Goal: Task Accomplishment & Management: Complete application form

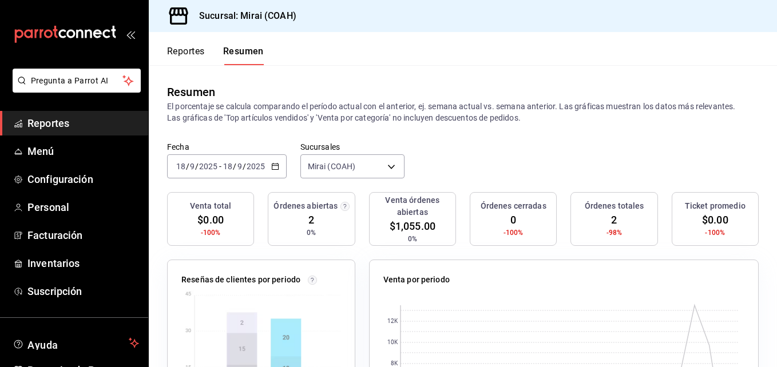
click at [77, 119] on span "Reportes" at bounding box center [83, 123] width 112 height 15
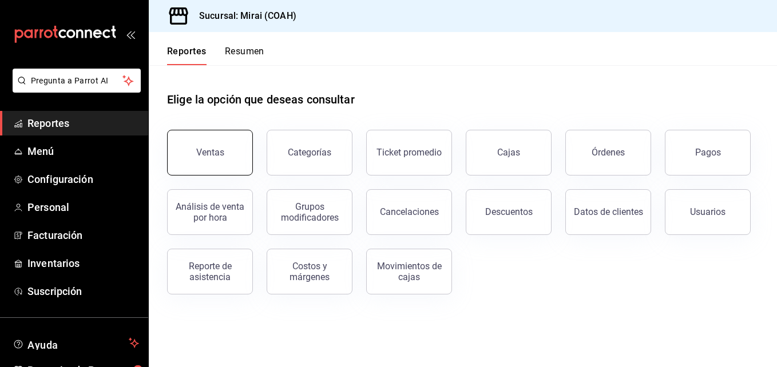
click at [217, 147] on button "Ventas" at bounding box center [210, 153] width 86 height 46
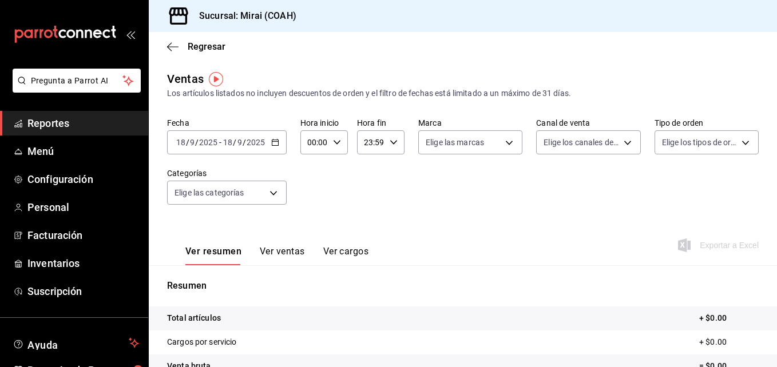
click at [190, 142] on input "9" at bounding box center [192, 142] width 6 height 9
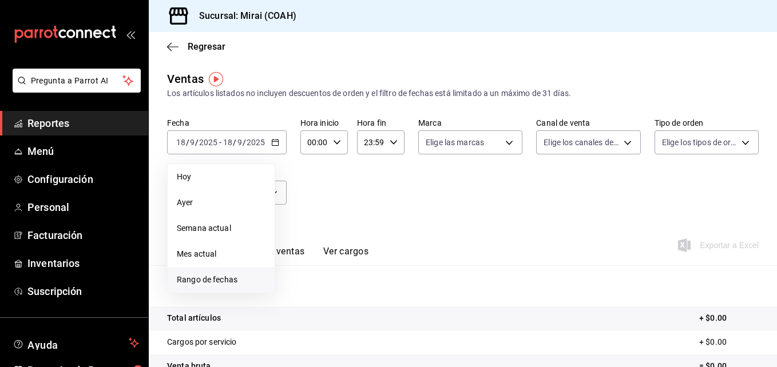
click at [213, 283] on span "Rango de fechas" at bounding box center [221, 280] width 89 height 12
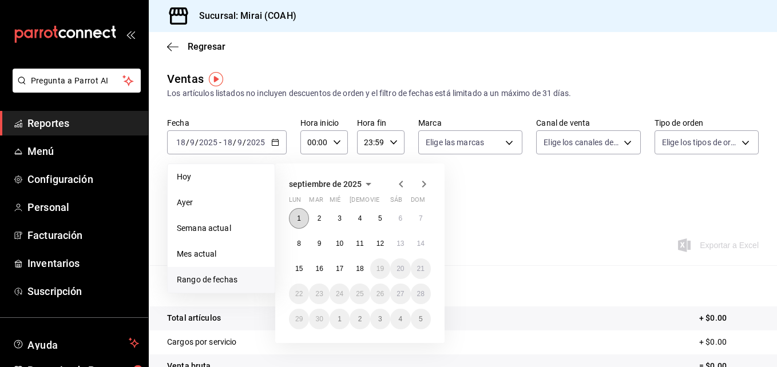
click at [299, 217] on abbr "1" at bounding box center [299, 218] width 4 height 8
click at [343, 271] on abbr "17" at bounding box center [339, 269] width 7 height 8
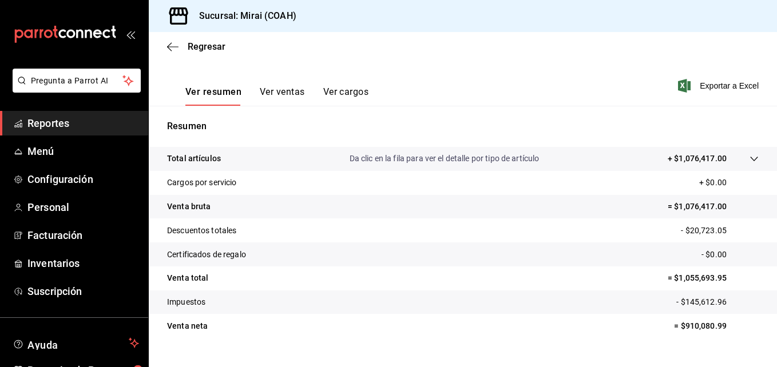
scroll to position [161, 0]
click at [493, 97] on div "Ver resumen Ver ventas Ver cargos Exportar a Excel" at bounding box center [463, 81] width 628 height 47
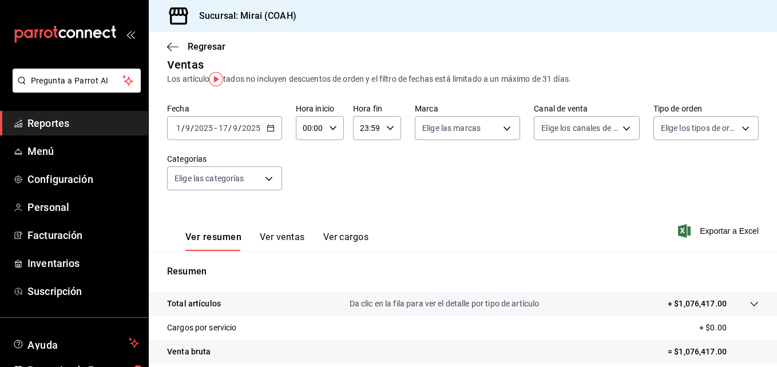
scroll to position [0, 0]
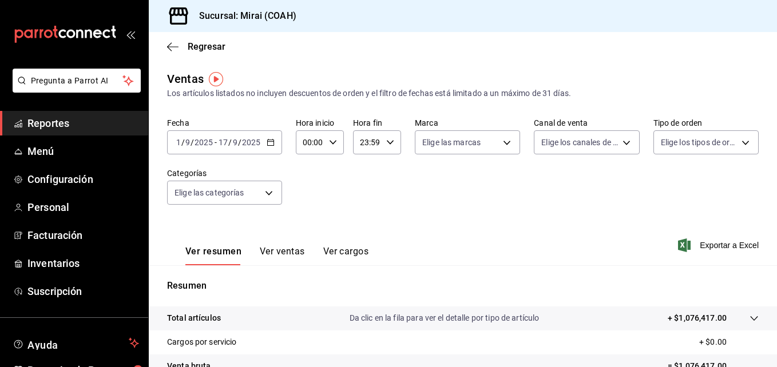
click at [194, 144] on input "2025" at bounding box center [203, 142] width 19 height 9
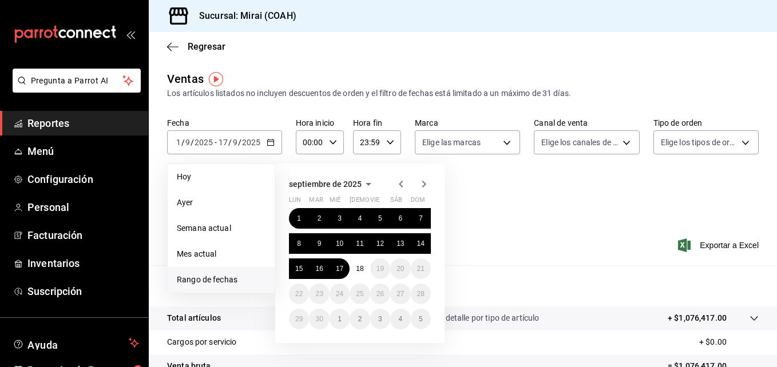
click at [364, 182] on icon "button" at bounding box center [368, 184] width 14 height 14
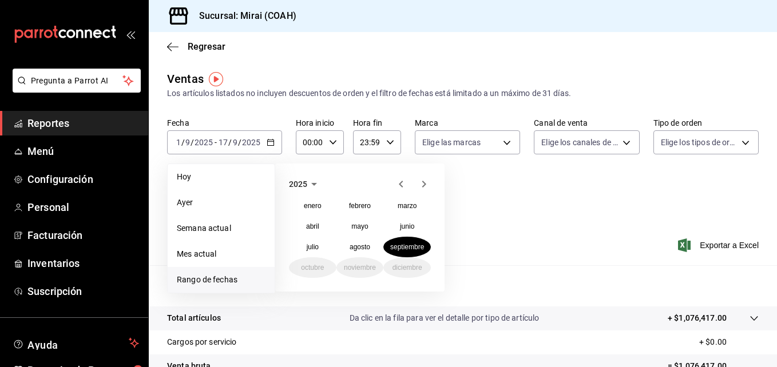
click at [312, 186] on icon "button" at bounding box center [314, 184] width 14 height 14
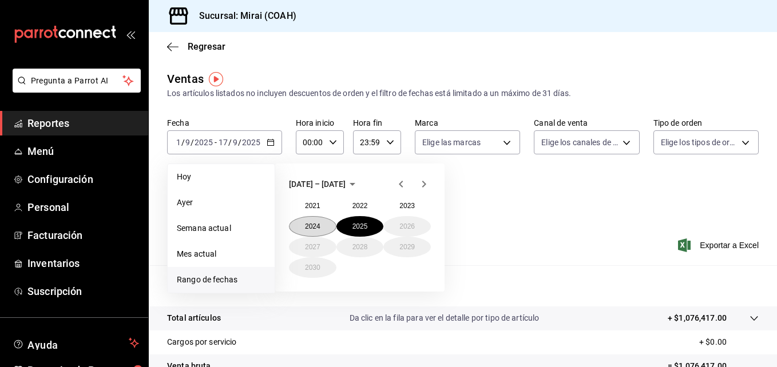
click at [310, 226] on button "2024" at bounding box center [312, 226] width 47 height 21
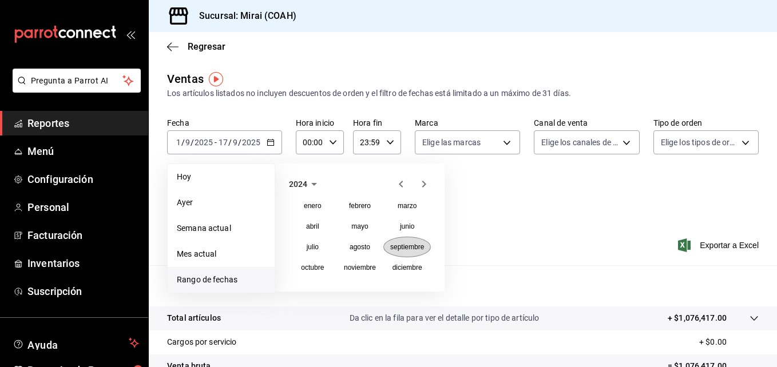
click at [399, 248] on abbr "septiembre" at bounding box center [407, 247] width 34 height 8
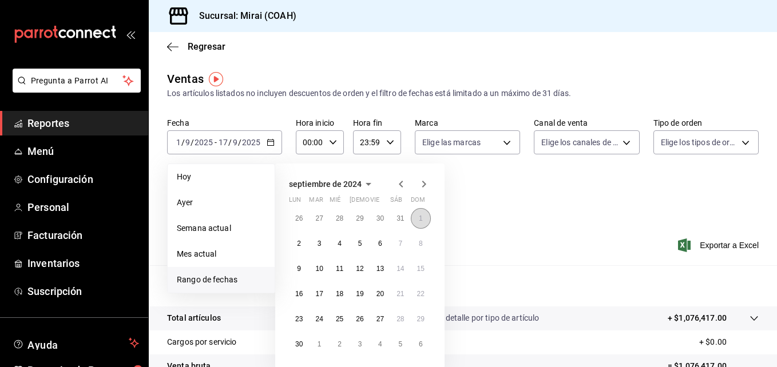
click at [420, 220] on abbr "1" at bounding box center [421, 218] width 4 height 8
click at [298, 341] on abbr "30" at bounding box center [298, 344] width 7 height 8
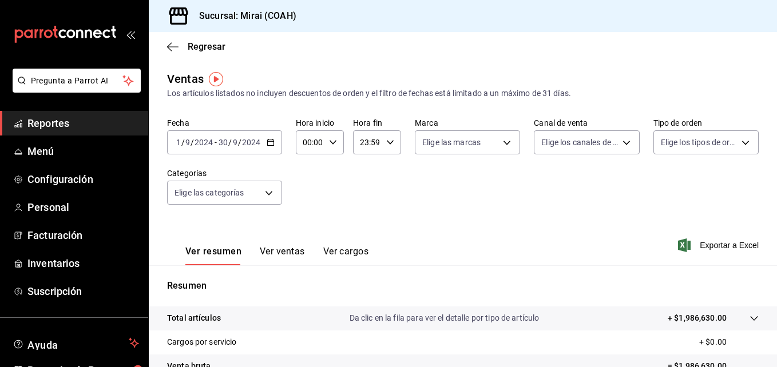
click at [202, 145] on input "2024" at bounding box center [203, 142] width 19 height 9
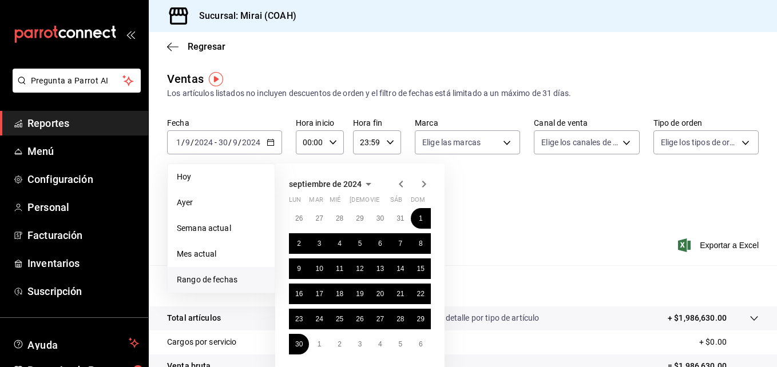
click at [365, 181] on icon "button" at bounding box center [368, 184] width 14 height 14
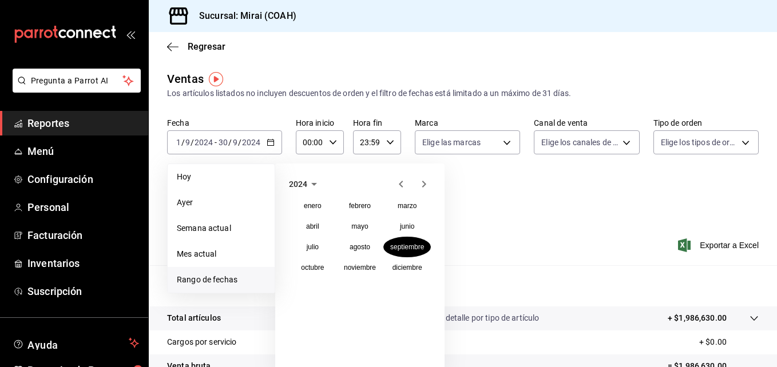
click at [313, 186] on icon "button" at bounding box center [314, 184] width 14 height 14
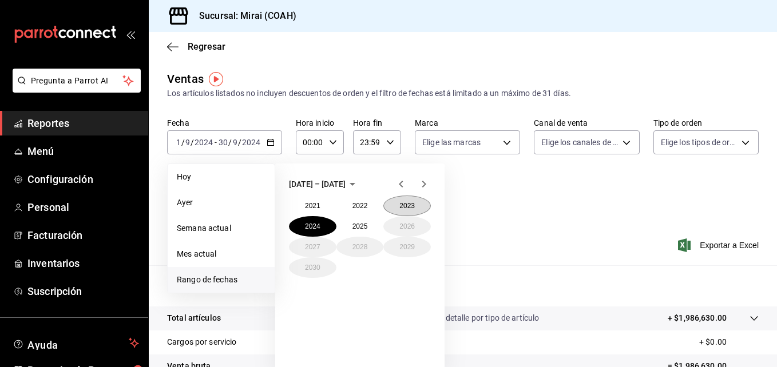
click at [402, 207] on button "2023" at bounding box center [406, 206] width 47 height 21
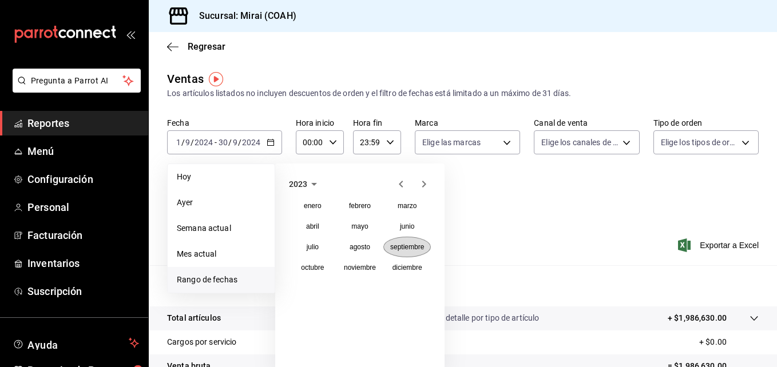
click at [400, 241] on button "septiembre" at bounding box center [406, 247] width 47 height 21
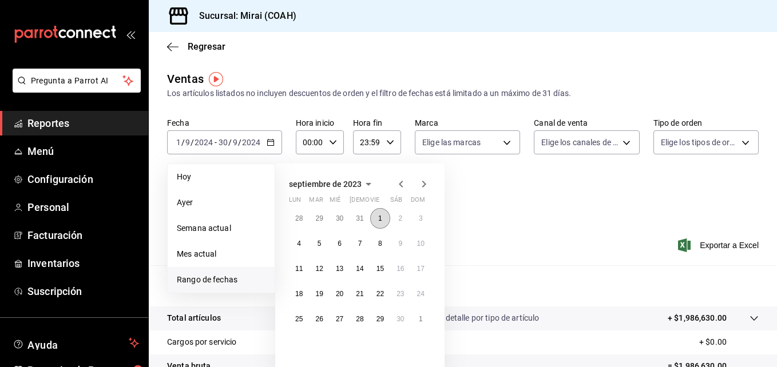
click at [378, 217] on abbr "1" at bounding box center [380, 218] width 4 height 8
click at [401, 323] on button "30" at bounding box center [400, 319] width 20 height 21
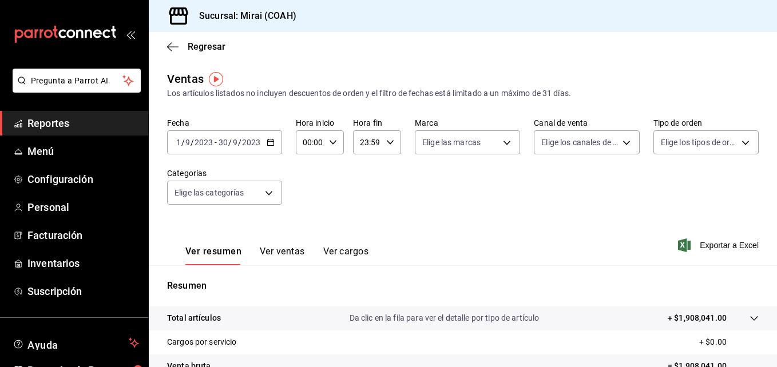
click at [229, 145] on span "/" at bounding box center [229, 142] width 3 height 9
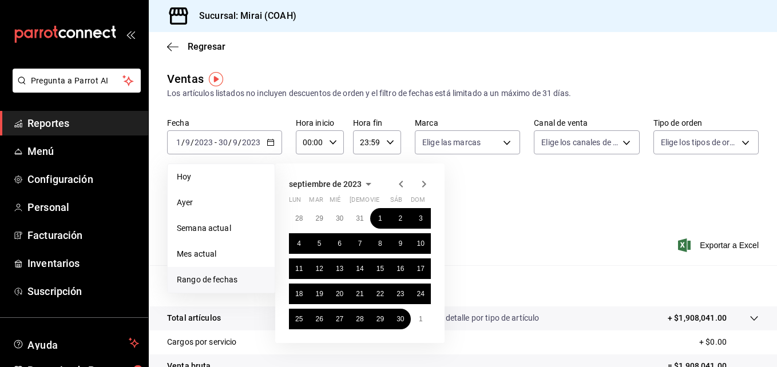
click at [365, 181] on icon "button" at bounding box center [368, 184] width 14 height 14
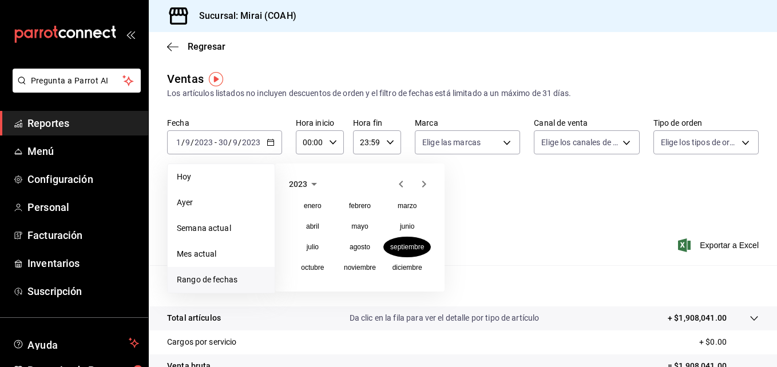
click at [317, 183] on icon "button" at bounding box center [314, 184] width 14 height 14
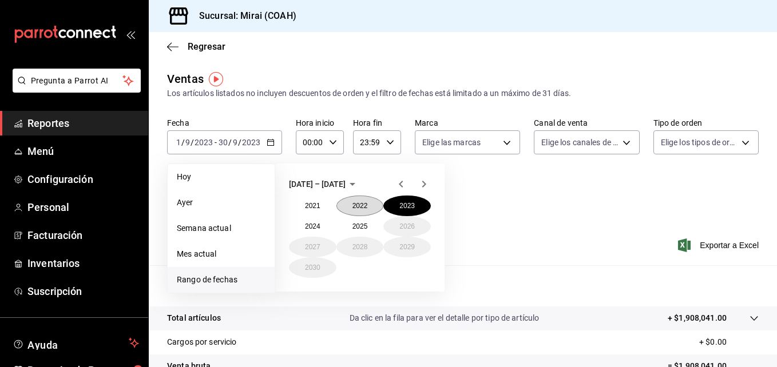
click at [360, 202] on button "2022" at bounding box center [359, 206] width 47 height 21
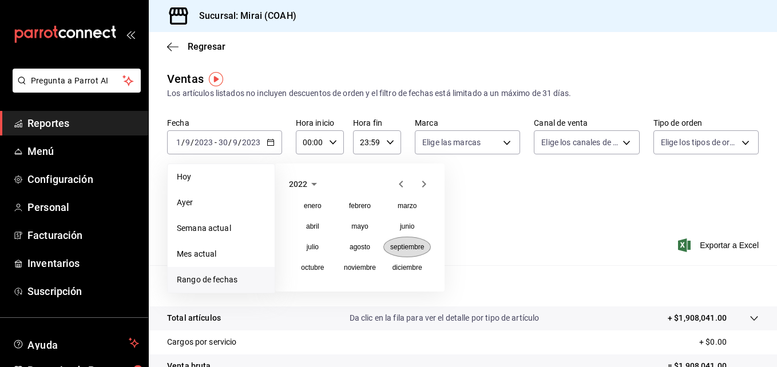
click at [402, 250] on abbr "septiembre" at bounding box center [407, 247] width 34 height 8
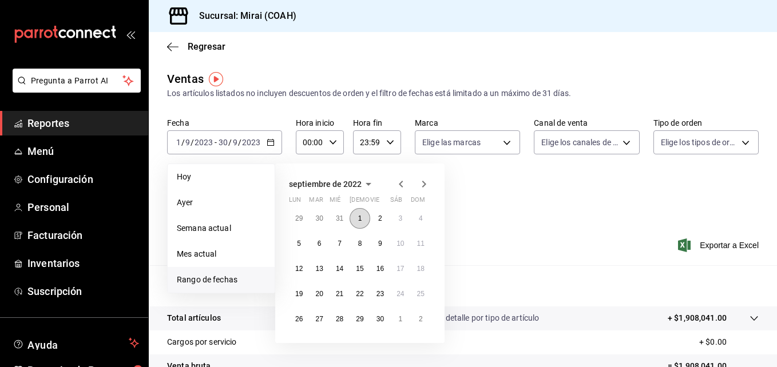
click at [363, 216] on button "1" at bounding box center [359, 218] width 20 height 21
click at [378, 320] on abbr "30" at bounding box center [379, 319] width 7 height 8
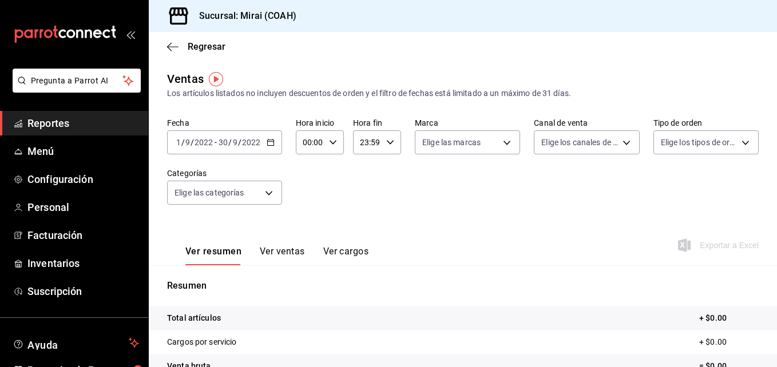
click at [643, 195] on div "Fecha [DATE] [DATE] - [DATE] [DATE] Hora inicio 00:00 Hora inicio Hora fin 23:5…" at bounding box center [462, 168] width 591 height 101
click at [227, 144] on input "30" at bounding box center [223, 142] width 10 height 9
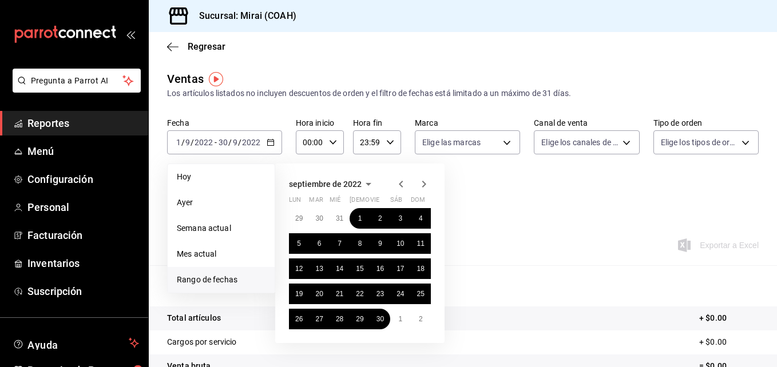
click at [367, 187] on icon "button" at bounding box center [368, 184] width 14 height 14
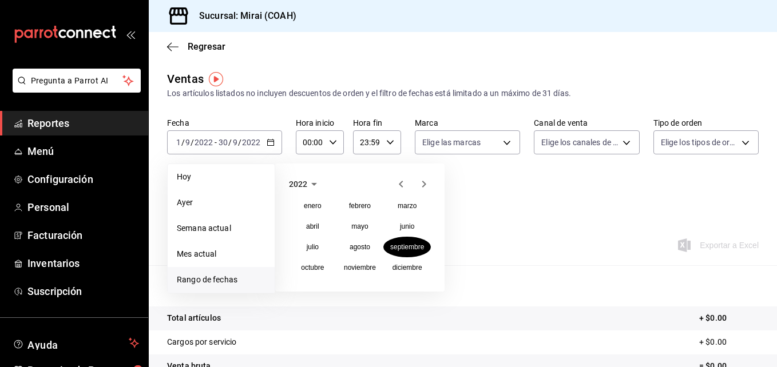
click at [309, 181] on icon "button" at bounding box center [314, 184] width 14 height 14
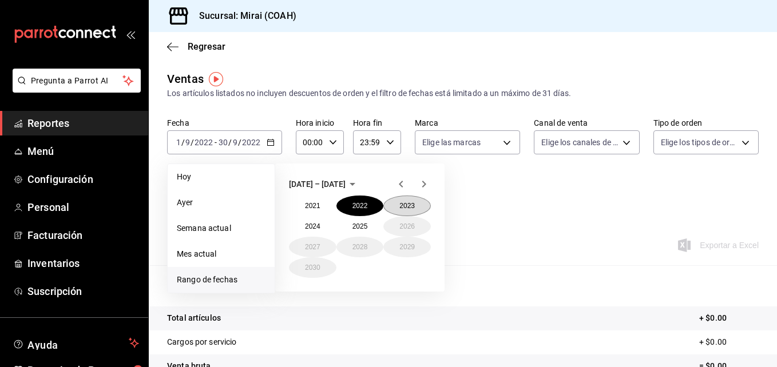
click at [406, 206] on button "2023" at bounding box center [406, 206] width 47 height 21
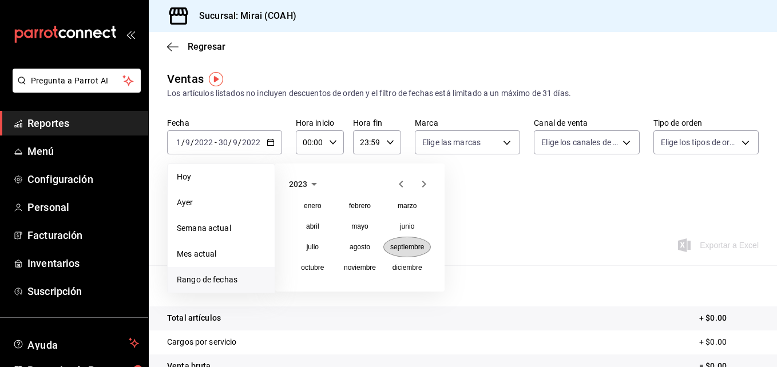
click at [416, 249] on abbr "septiembre" at bounding box center [407, 247] width 34 height 8
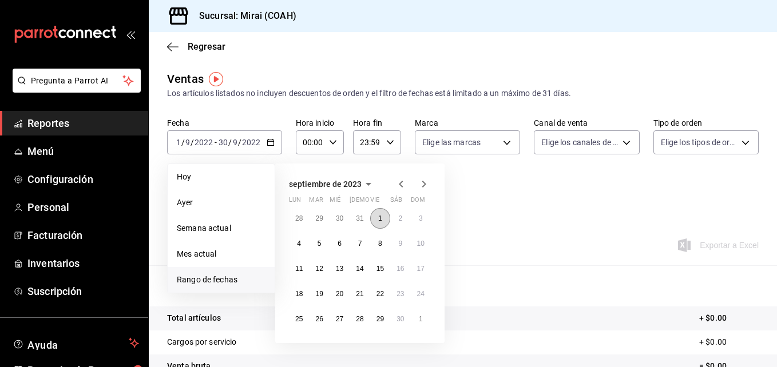
click at [380, 213] on button "1" at bounding box center [380, 218] width 20 height 21
click at [398, 320] on abbr "30" at bounding box center [399, 319] width 7 height 8
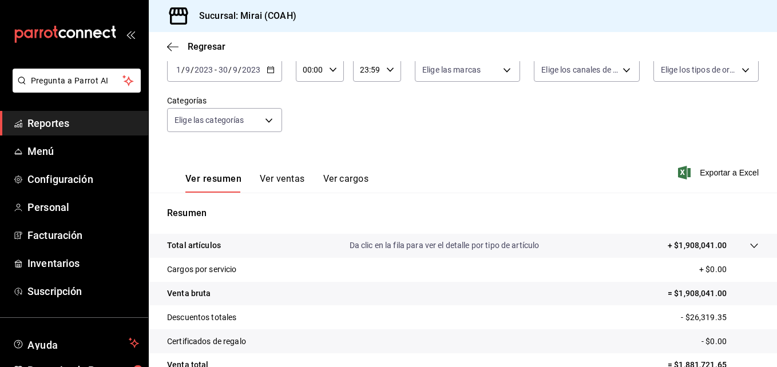
scroll to position [66, 0]
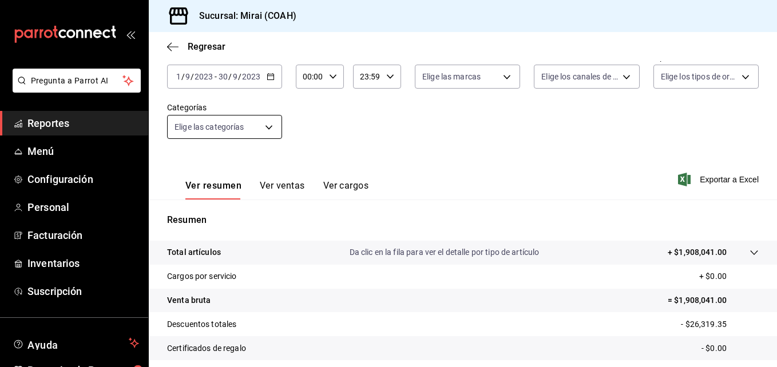
click at [223, 119] on body "Pregunta a Parrot AI Reportes Menú Configuración Personal Facturación Inventari…" at bounding box center [388, 183] width 777 height 367
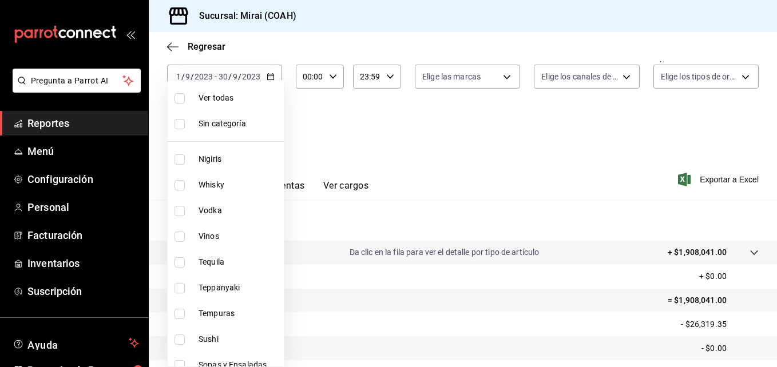
click at [344, 132] on div at bounding box center [388, 183] width 777 height 367
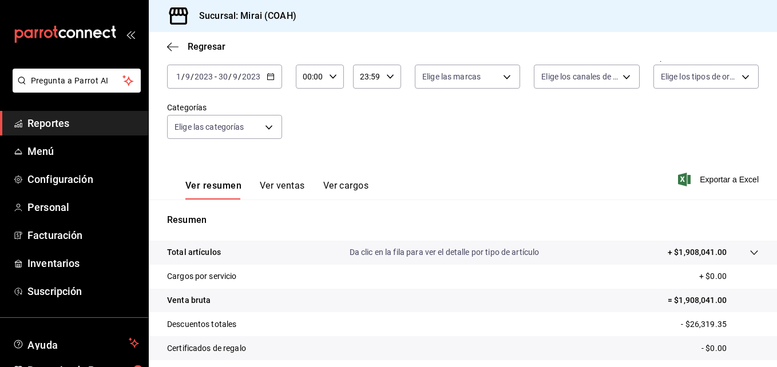
click at [225, 73] on input "30" at bounding box center [223, 76] width 10 height 9
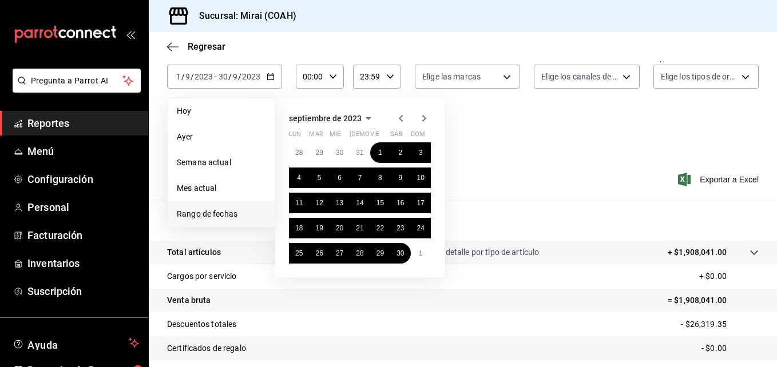
click at [367, 120] on icon "button" at bounding box center [369, 118] width 6 height 3
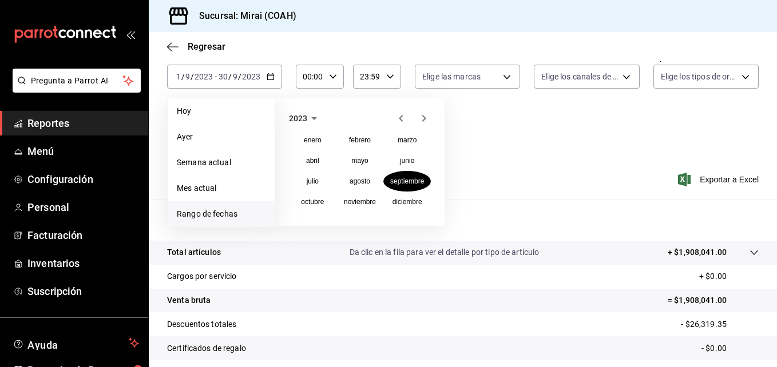
click at [313, 118] on icon "button" at bounding box center [314, 118] width 6 height 3
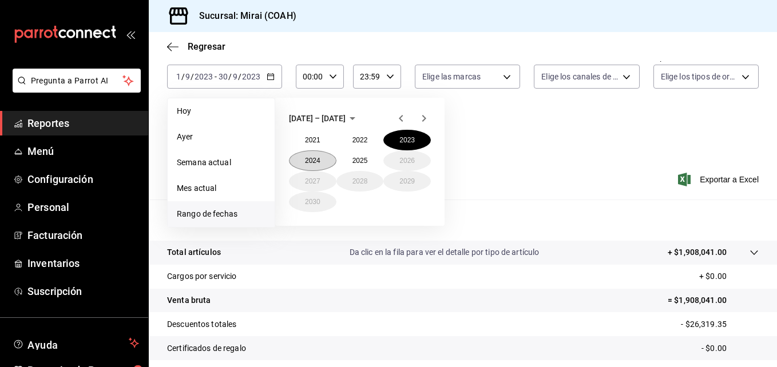
click at [318, 156] on button "2024" at bounding box center [312, 160] width 47 height 21
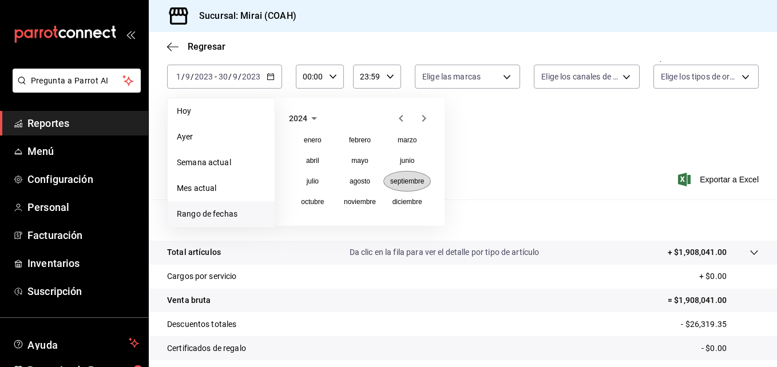
click at [405, 183] on abbr "septiembre" at bounding box center [407, 181] width 34 height 8
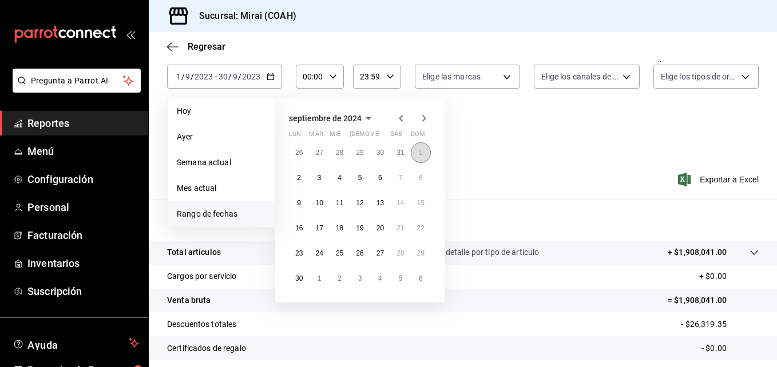
click at [419, 155] on abbr "1" at bounding box center [421, 153] width 4 height 8
click at [297, 281] on abbr "30" at bounding box center [298, 279] width 7 height 8
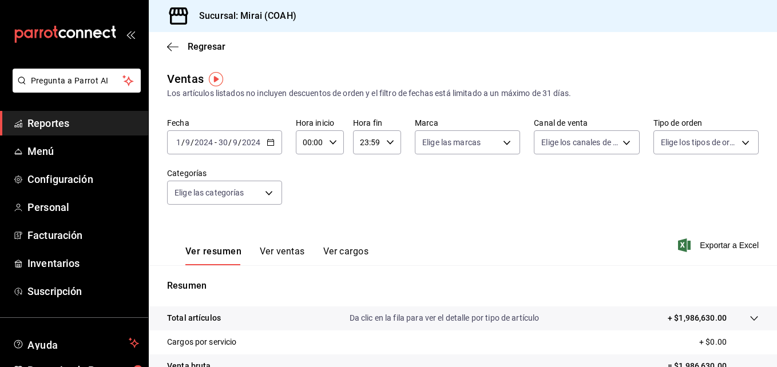
click at [229, 141] on span "/" at bounding box center [229, 142] width 3 height 9
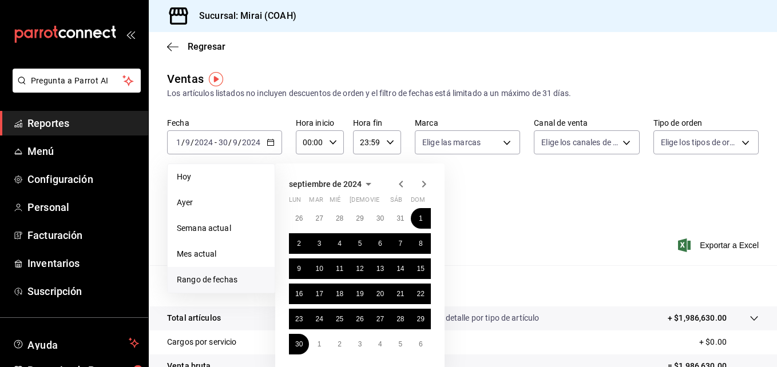
click at [366, 183] on icon "button" at bounding box center [369, 184] width 6 height 3
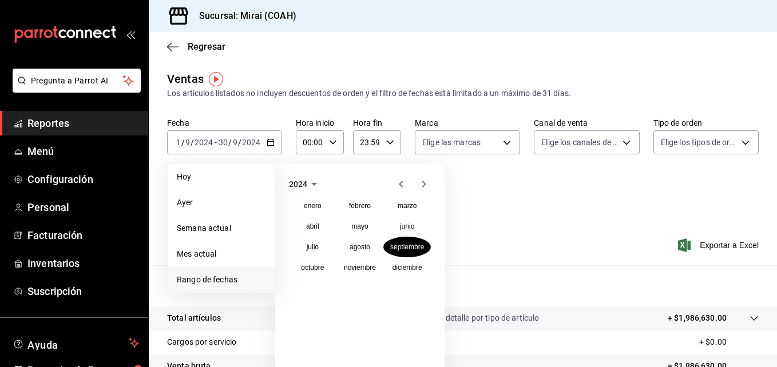
click at [312, 181] on icon "button" at bounding box center [314, 184] width 14 height 14
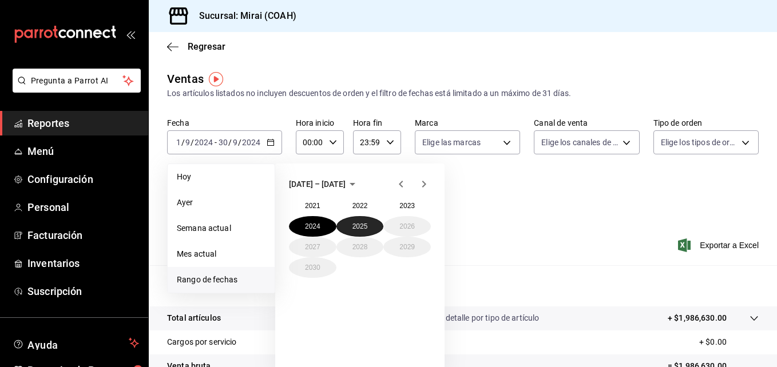
click at [359, 222] on button "2025" at bounding box center [359, 226] width 47 height 21
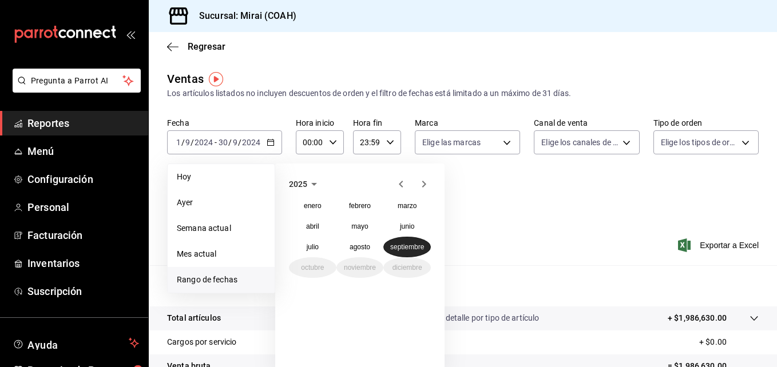
click at [402, 246] on abbr "septiembre" at bounding box center [407, 247] width 34 height 8
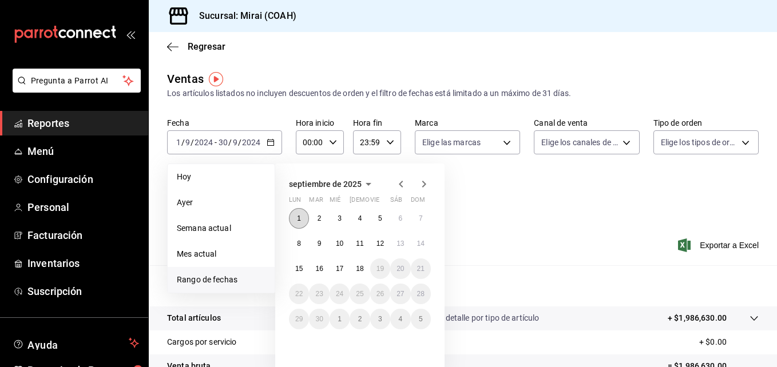
click at [296, 215] on button "1" at bounding box center [299, 218] width 20 height 21
click at [337, 268] on abbr "17" at bounding box center [339, 269] width 7 height 8
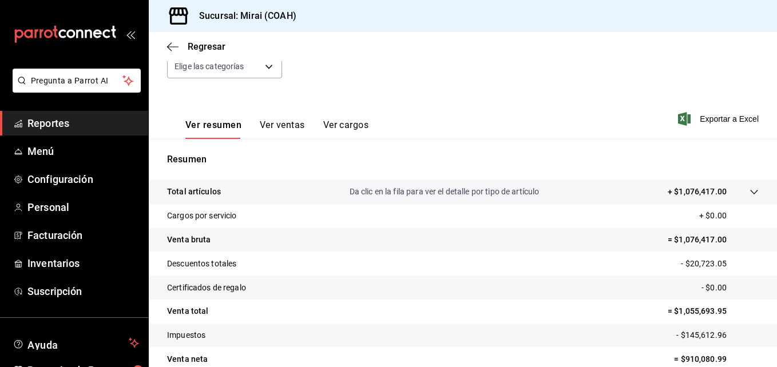
scroll to position [181, 0]
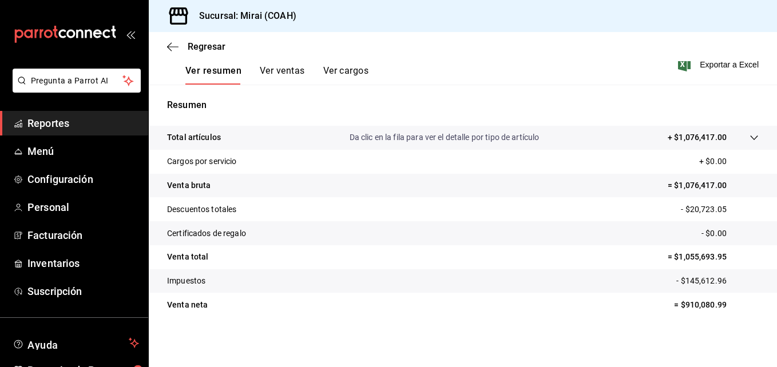
click at [302, 314] on tr "Venta [PERSON_NAME] = $910,080.99" at bounding box center [463, 305] width 628 height 24
click at [428, 78] on div "Ver resumen Ver ventas Ver cargos Exportar a Excel" at bounding box center [463, 61] width 628 height 47
click at [51, 124] on span "Reportes" at bounding box center [83, 123] width 112 height 15
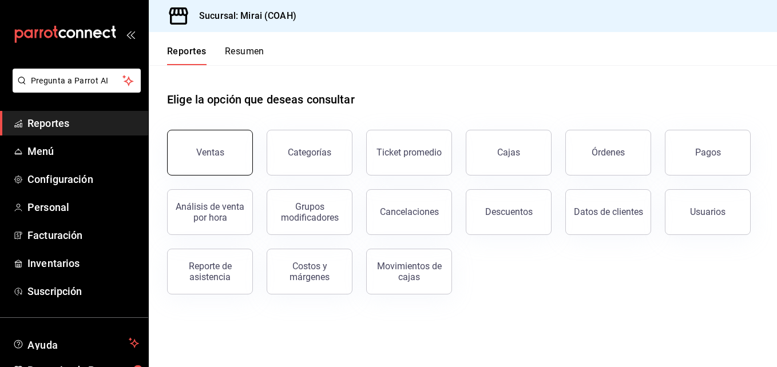
click at [217, 164] on button "Ventas" at bounding box center [210, 153] width 86 height 46
click at [316, 149] on div "Categorías" at bounding box center [309, 152] width 43 height 11
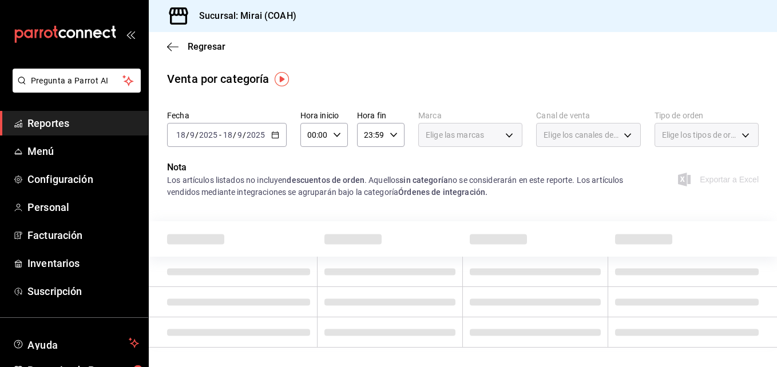
click at [191, 132] on input "9" at bounding box center [192, 134] width 6 height 9
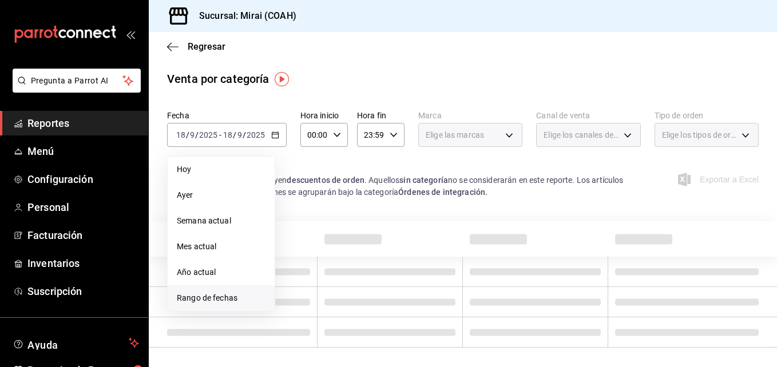
click at [225, 303] on span "Rango de fechas" at bounding box center [221, 298] width 89 height 12
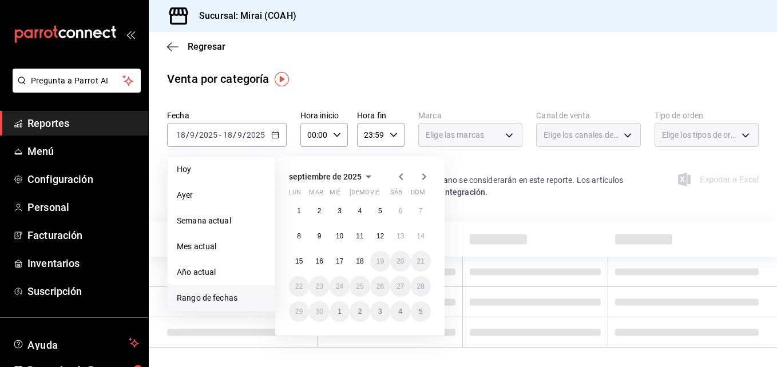
click at [395, 172] on icon "button" at bounding box center [401, 177] width 14 height 14
click at [379, 210] on abbr "1" at bounding box center [380, 211] width 4 height 8
click at [420, 312] on abbr "31" at bounding box center [420, 312] width 7 height 8
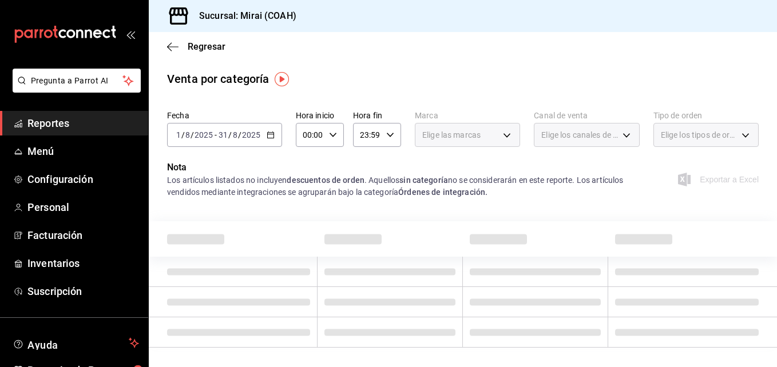
click at [73, 117] on span "Reportes" at bounding box center [83, 123] width 112 height 15
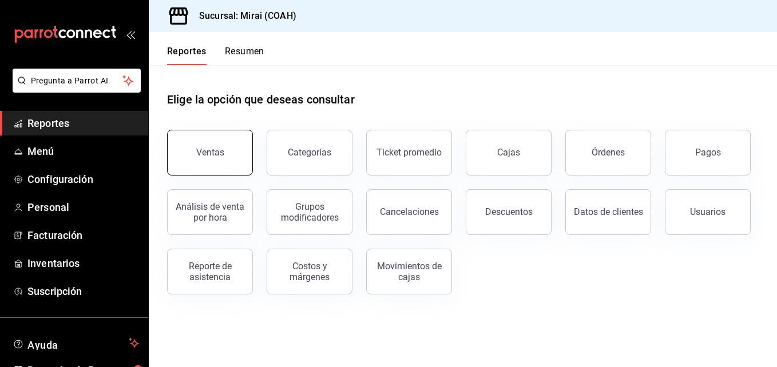
click at [227, 145] on button "Ventas" at bounding box center [210, 153] width 86 height 46
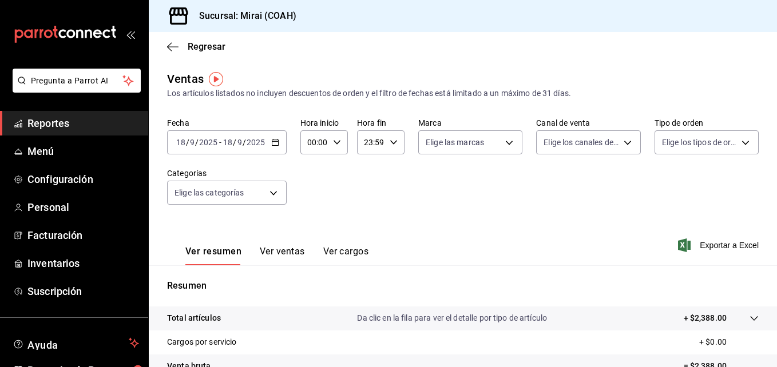
click at [185, 141] on input "18" at bounding box center [181, 142] width 10 height 9
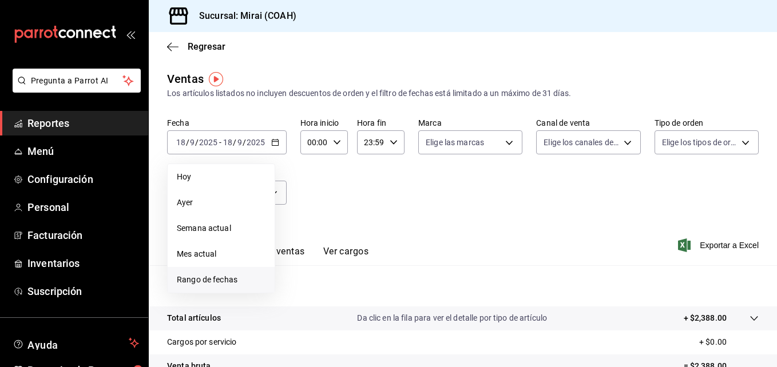
click at [217, 284] on span "Rango de fechas" at bounding box center [221, 280] width 89 height 12
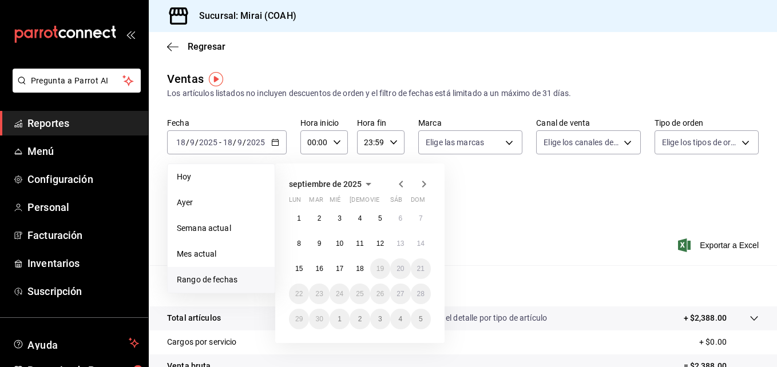
click at [401, 181] on icon "button" at bounding box center [401, 184] width 14 height 14
click at [382, 211] on button "1" at bounding box center [380, 218] width 20 height 21
click at [424, 314] on button "31" at bounding box center [421, 319] width 20 height 21
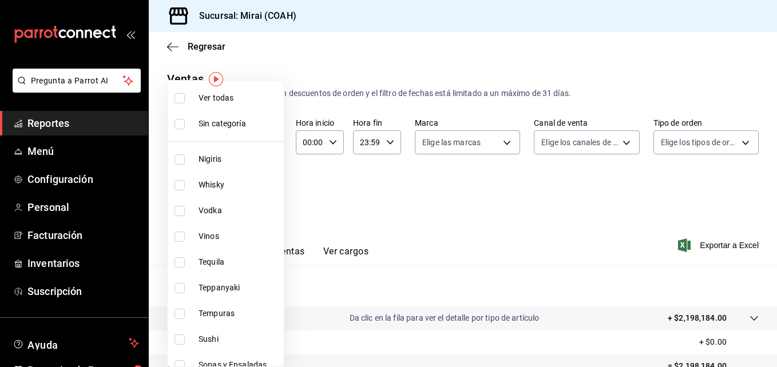
click at [269, 195] on body "Pregunta a Parrot AI Reportes Menú Configuración Personal Facturación Inventari…" at bounding box center [388, 183] width 777 height 367
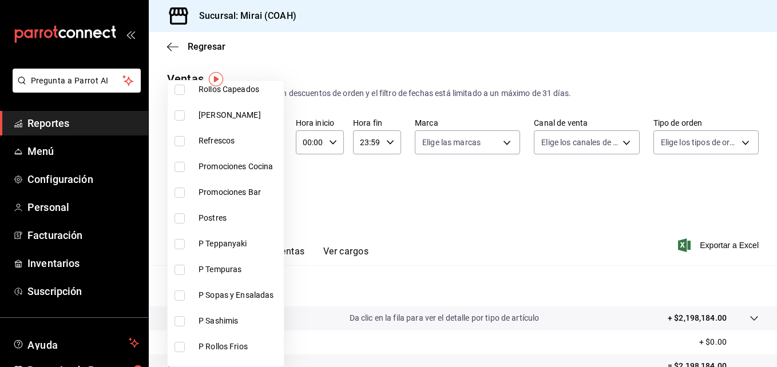
scroll to position [450, 0]
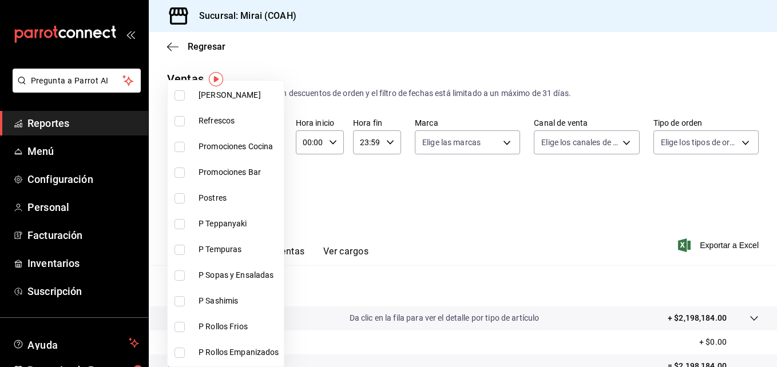
click at [180, 175] on input "checkbox" at bounding box center [179, 173] width 10 height 10
checkbox input "true"
type input "e6db0ce1-fffd-4765-9d4f-d8c5e65385f3"
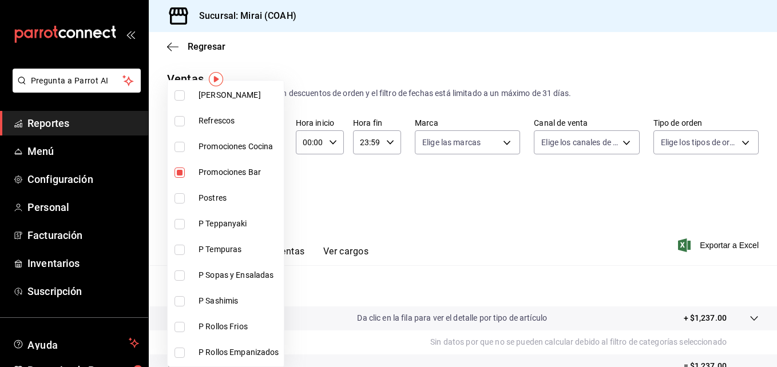
click at [338, 185] on div at bounding box center [388, 183] width 777 height 367
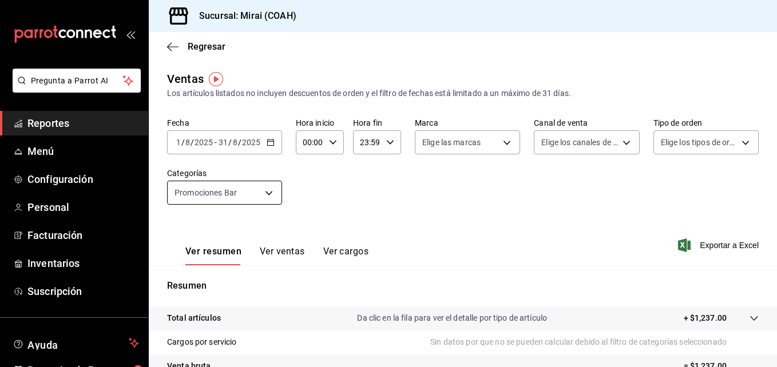
click at [271, 194] on body "Pregunta a Parrot AI Reportes Menú Configuración Personal Facturación Inventari…" at bounding box center [388, 183] width 777 height 367
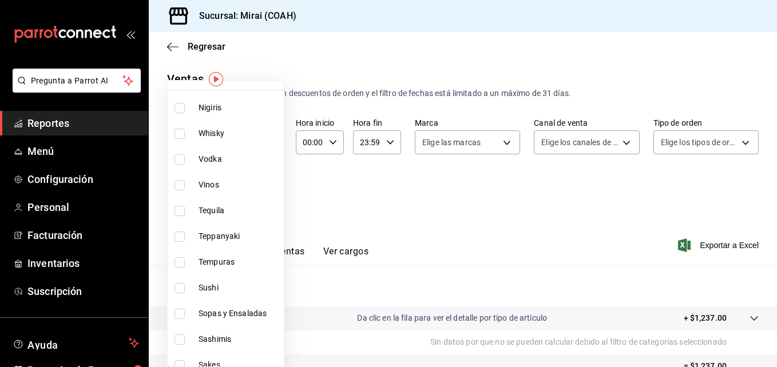
scroll to position [35, 0]
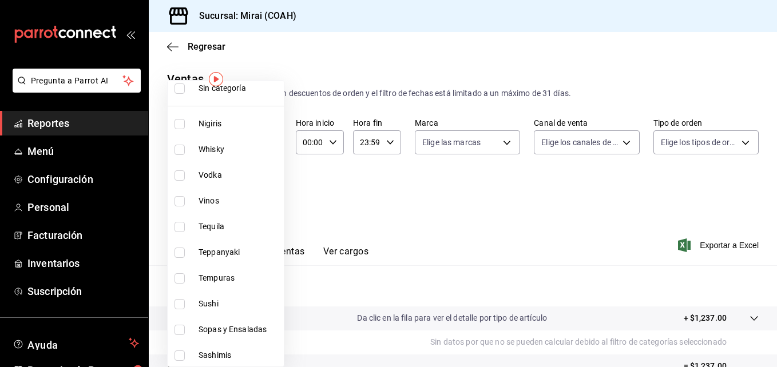
click at [180, 148] on input "checkbox" at bounding box center [179, 150] width 10 height 10
checkbox input "true"
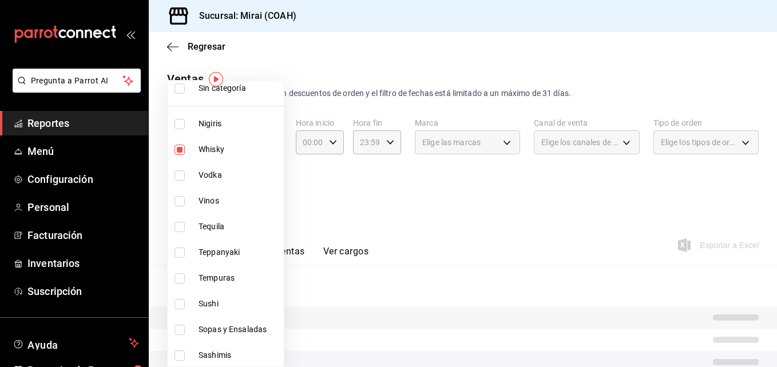
click at [180, 168] on li "Vodka" at bounding box center [226, 175] width 116 height 26
type input "e6db0ce1-fffd-4765-9d4f-d8c5e65385f3,82377a20-6673-487a-ba65-8d9646d03522,c22a9…"
checkbox input "true"
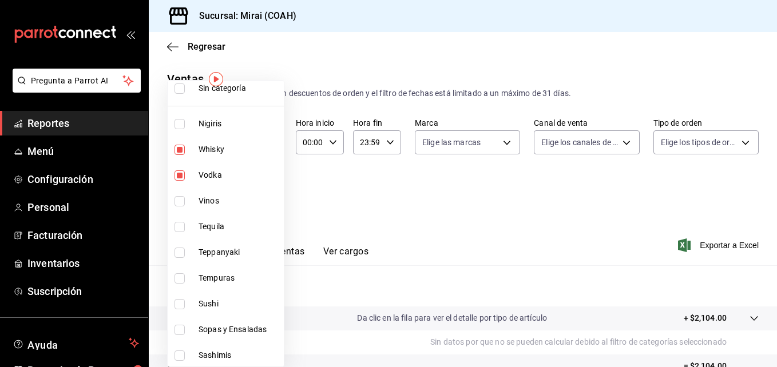
click at [181, 199] on input "checkbox" at bounding box center [179, 201] width 10 height 10
checkbox input "true"
type input "e6db0ce1-fffd-4765-9d4f-d8c5e65385f3,82377a20-6673-487a-ba65-8d9646d03522,c22a9…"
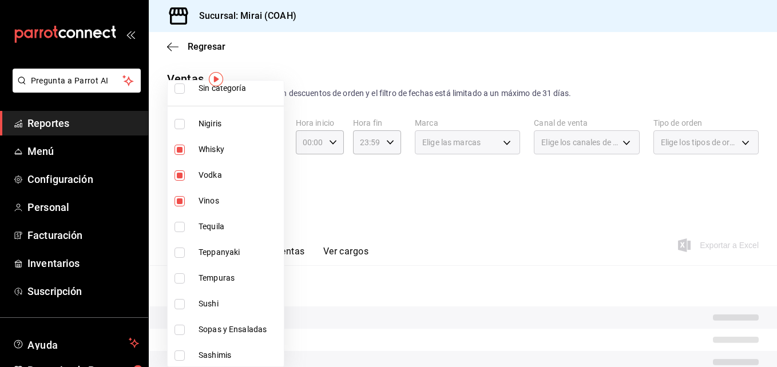
click at [180, 229] on input "checkbox" at bounding box center [179, 227] width 10 height 10
checkbox input "true"
type input "e6db0ce1-fffd-4765-9d4f-d8c5e65385f3,82377a20-6673-487a-ba65-8d9646d03522,c22a9…"
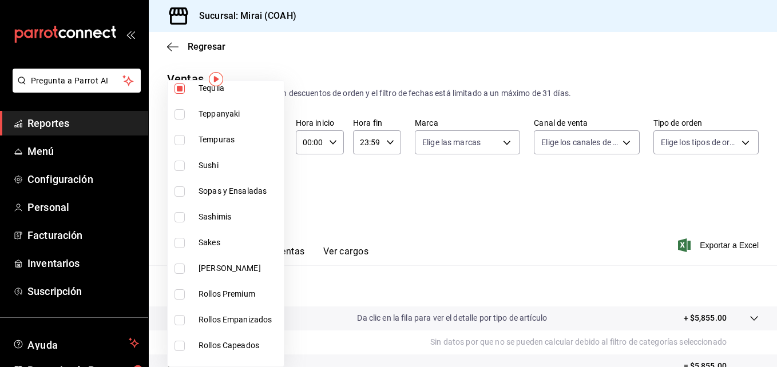
scroll to position [182, 0]
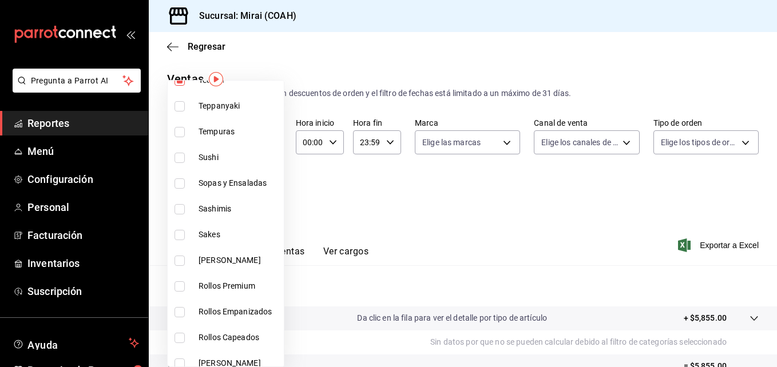
click at [180, 230] on input "checkbox" at bounding box center [179, 235] width 10 height 10
checkbox input "true"
type input "e6db0ce1-fffd-4765-9d4f-d8c5e65385f3,82377a20-6673-487a-ba65-8d9646d03522,c22a9…"
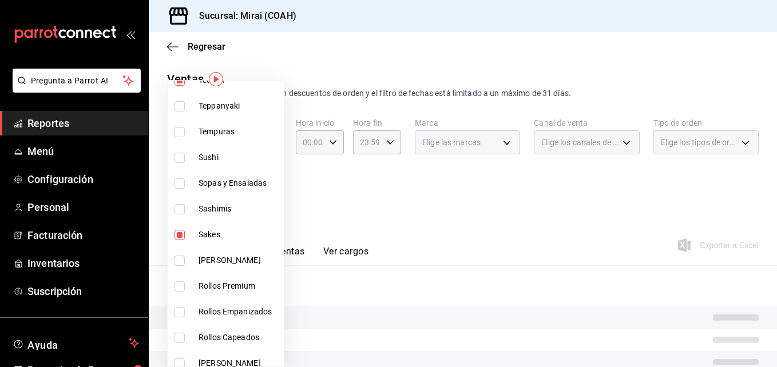
click at [176, 256] on input "checkbox" at bounding box center [179, 261] width 10 height 10
checkbox input "true"
type input "e6db0ce1-fffd-4765-9d4f-d8c5e65385f3,82377a20-6673-487a-ba65-8d9646d03522,c22a9…"
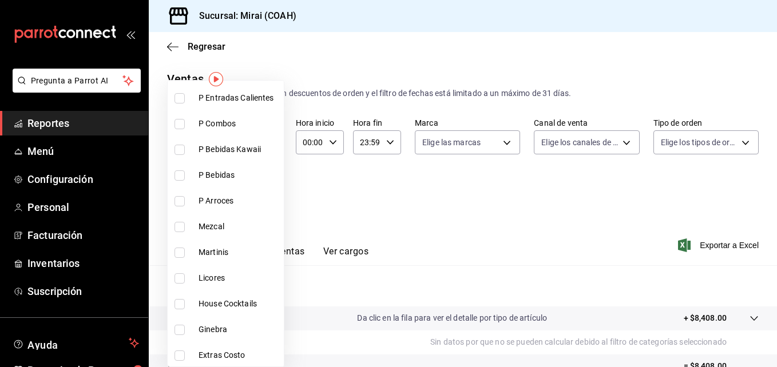
scroll to position [845, 0]
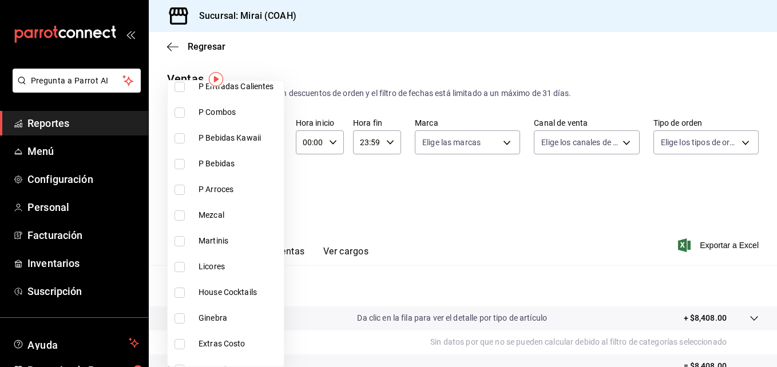
click at [177, 217] on input "checkbox" at bounding box center [179, 215] width 10 height 10
checkbox input "true"
type input "e6db0ce1-fffd-4765-9d4f-d8c5e65385f3,82377a20-6673-487a-ba65-8d9646d03522,c22a9…"
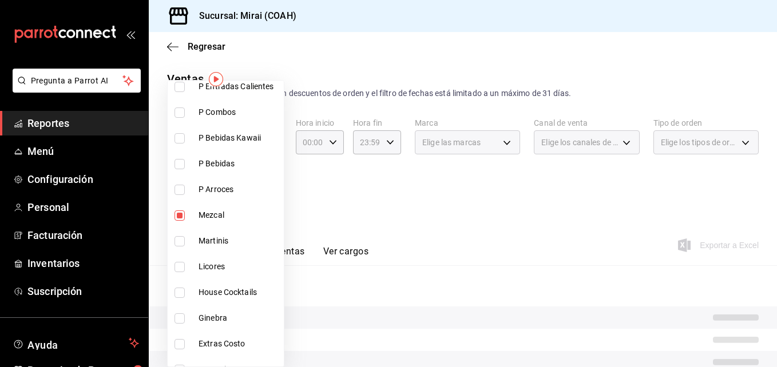
click at [179, 240] on input "checkbox" at bounding box center [179, 241] width 10 height 10
checkbox input "true"
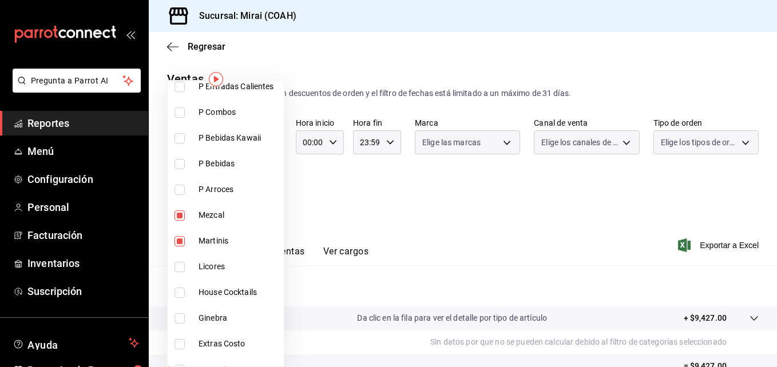
type input "e6db0ce1-fffd-4765-9d4f-d8c5e65385f3,82377a20-6673-487a-ba65-8d9646d03522,c22a9…"
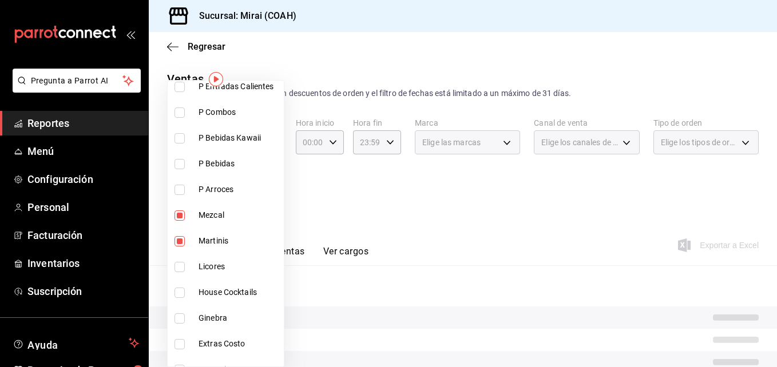
click at [181, 265] on input "checkbox" at bounding box center [179, 267] width 10 height 10
checkbox input "true"
type input "e6db0ce1-fffd-4765-9d4f-d8c5e65385f3,82377a20-6673-487a-ba65-8d9646d03522,c22a9…"
click at [177, 288] on input "checkbox" at bounding box center [179, 293] width 10 height 10
checkbox input "true"
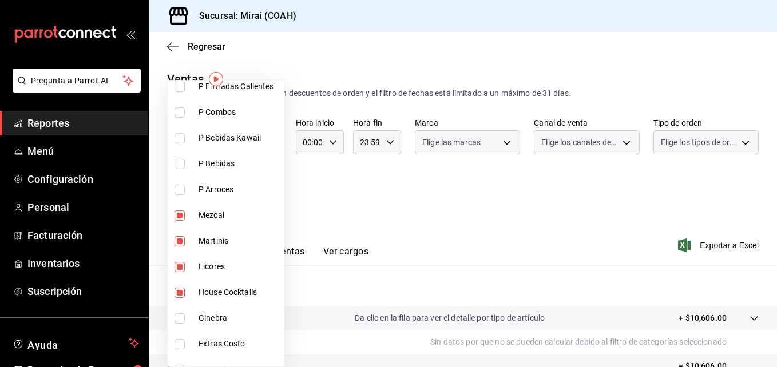
type input "e6db0ce1-fffd-4765-9d4f-d8c5e65385f3,82377a20-6673-487a-ba65-8d9646d03522,c22a9…"
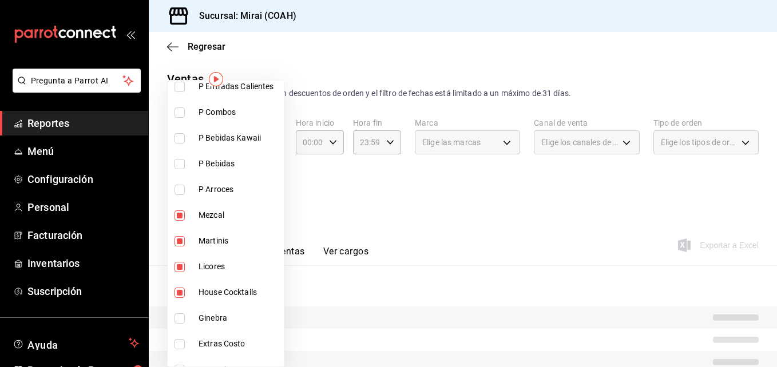
click at [177, 319] on input "checkbox" at bounding box center [179, 318] width 10 height 10
checkbox input "true"
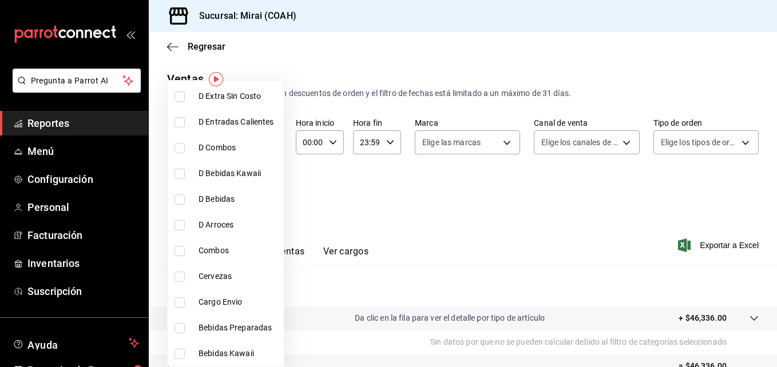
scroll to position [1504, 0]
click at [172, 272] on li "Bebidas Preparadas" at bounding box center [226, 277] width 116 height 26
type input "e6db0ce1-fffd-4765-9d4f-d8c5e65385f3,82377a20-6673-487a-ba65-8d9646d03522,c22a9…"
checkbox input "true"
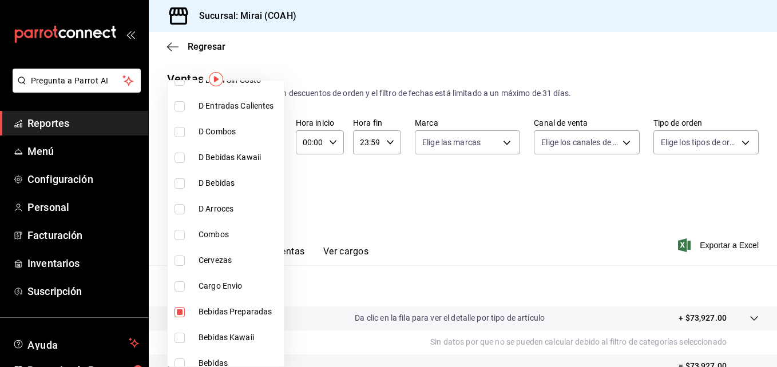
scroll to position [1481, 0]
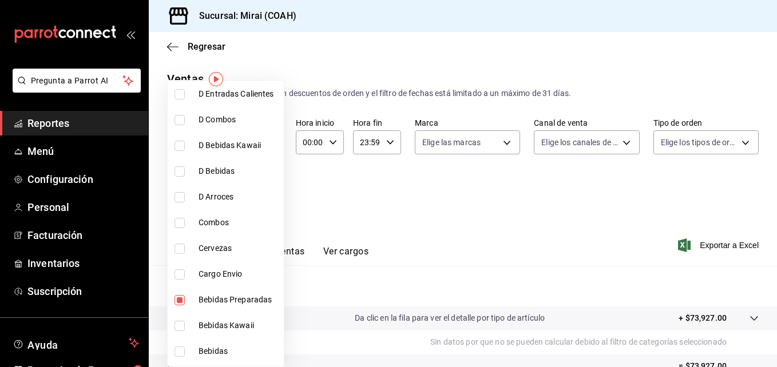
click at [177, 261] on li "Cervezas" at bounding box center [226, 249] width 116 height 26
type input "e6db0ce1-fffd-4765-9d4f-d8c5e65385f3,82377a20-6673-487a-ba65-8d9646d03522,c22a9…"
checkbox input "true"
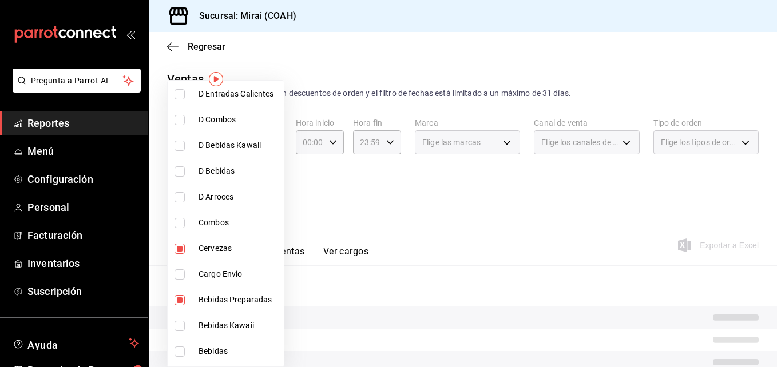
click at [387, 236] on div at bounding box center [388, 183] width 777 height 367
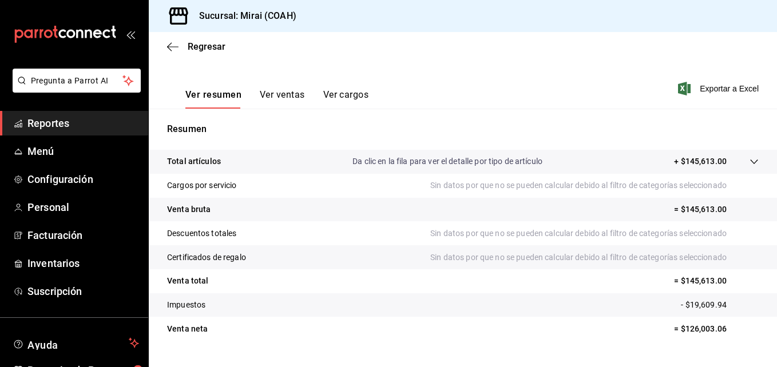
scroll to position [158, 0]
click at [56, 206] on span "Personal" at bounding box center [83, 207] width 112 height 15
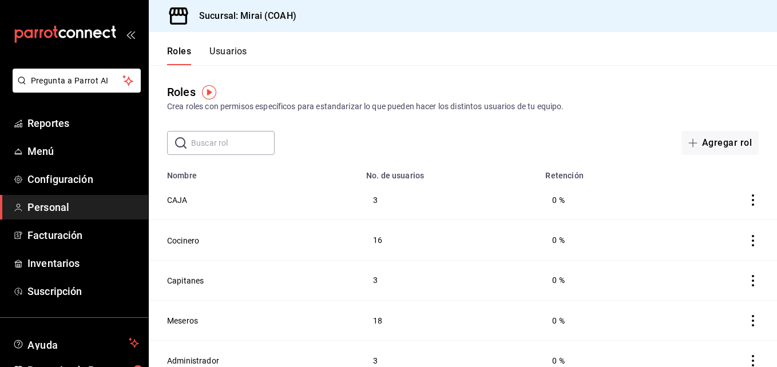
click at [522, 86] on div "Roles Crea roles con permisos específicos para estandarizar lo que pueden hacer…" at bounding box center [463, 98] width 628 height 29
click at [234, 45] on div "Roles Usuarios" at bounding box center [198, 48] width 98 height 33
click at [231, 51] on button "Usuarios" at bounding box center [228, 55] width 38 height 19
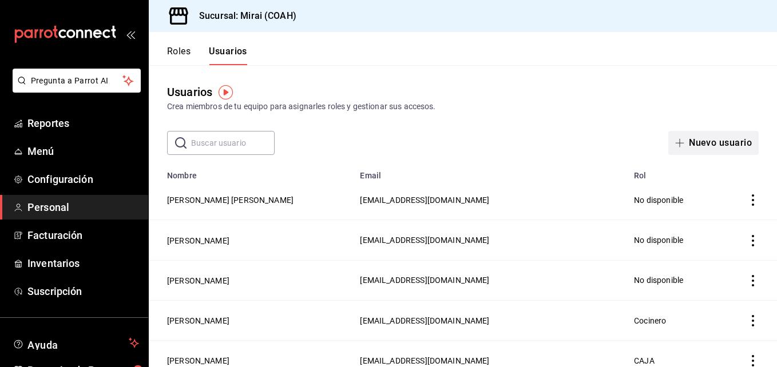
click at [676, 143] on icon "button" at bounding box center [680, 143] width 9 height 1
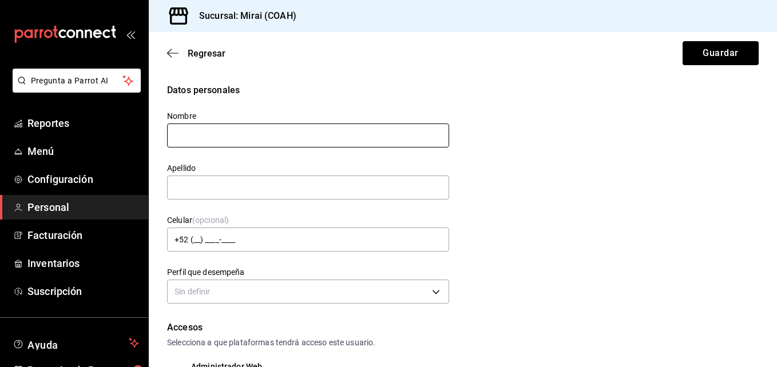
click at [295, 140] on input "text" at bounding box center [308, 136] width 282 height 24
type input "[PERSON_NAME]"
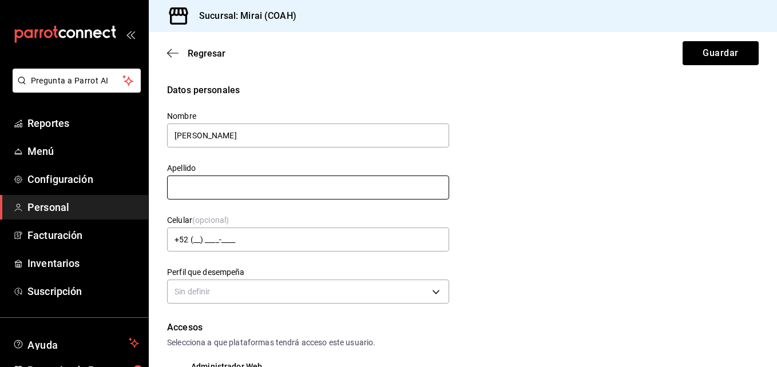
click at [291, 189] on input "text" at bounding box center [308, 188] width 282 height 24
type input "f"
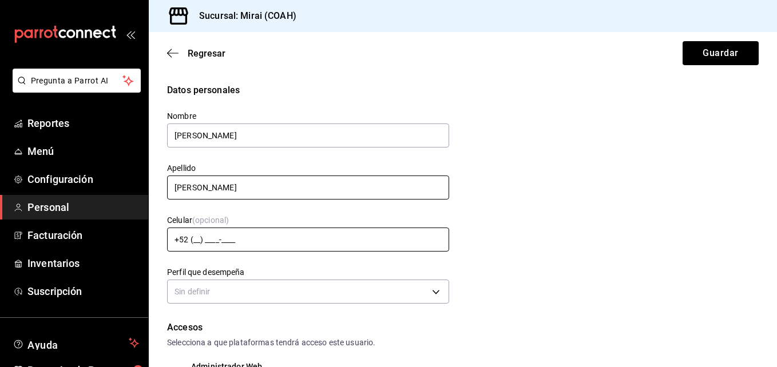
type input "[PERSON_NAME]"
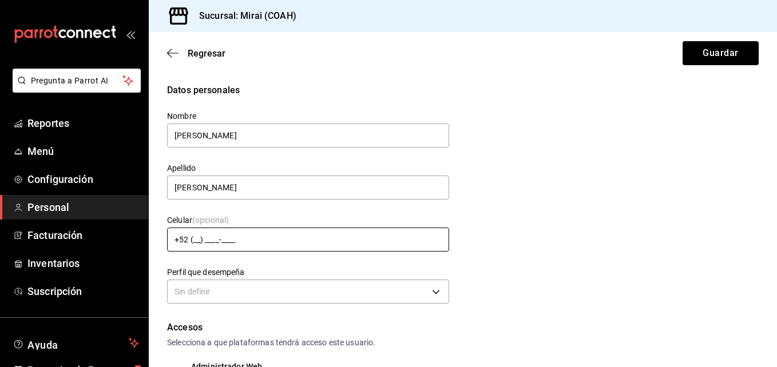
click at [220, 237] on input "+52 (__) ____-____" at bounding box center [308, 240] width 282 height 24
type input "[PHONE_NUMBER]"
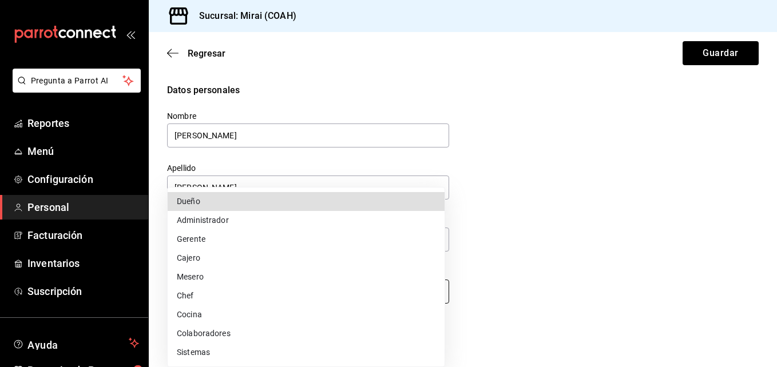
click at [281, 297] on body "Pregunta a Parrot AI Reportes Menú Configuración Personal Facturación Inventari…" at bounding box center [388, 183] width 777 height 367
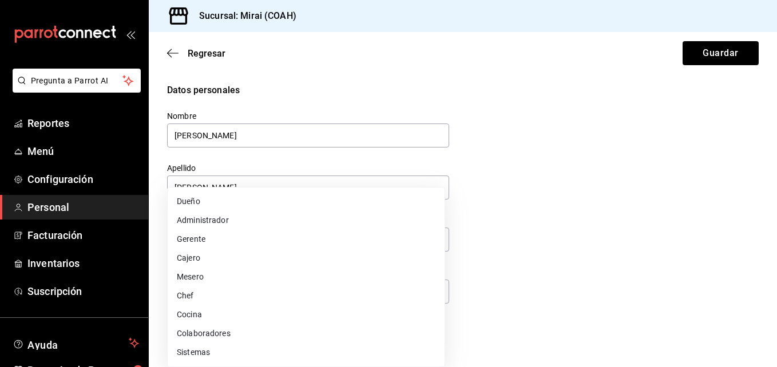
click at [776, 119] on div at bounding box center [388, 183] width 777 height 367
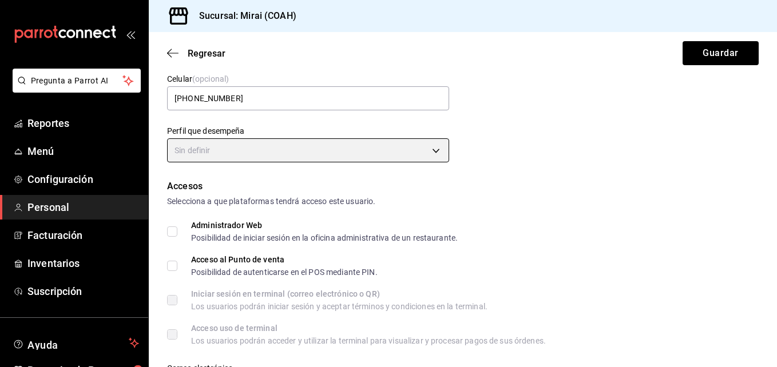
scroll to position [157, 0]
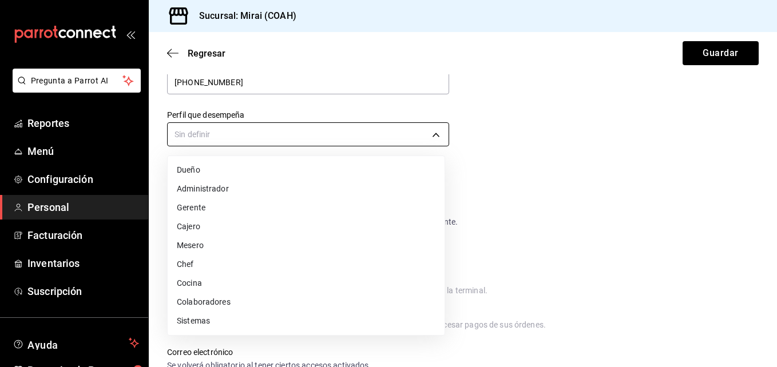
click at [434, 138] on body "Pregunta a Parrot AI Reportes Menú Configuración Personal Facturación Inventari…" at bounding box center [388, 183] width 777 height 367
click at [499, 147] on div at bounding box center [388, 183] width 777 height 367
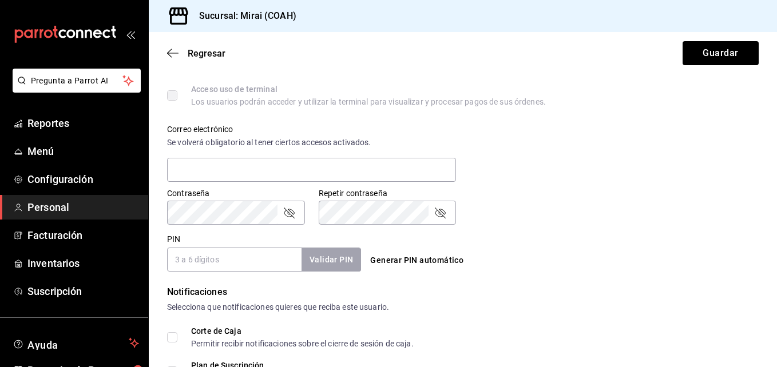
scroll to position [387, 0]
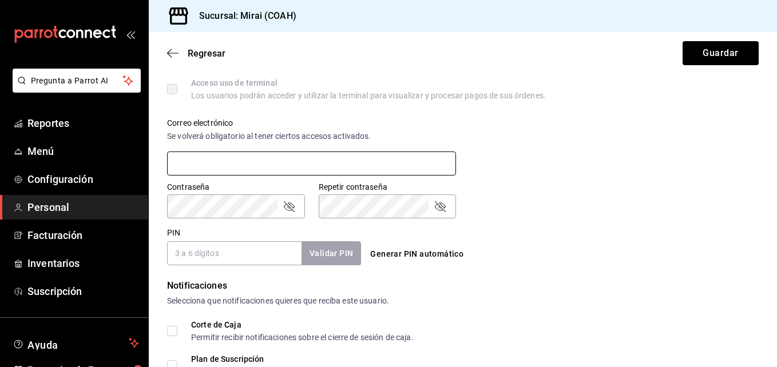
click at [328, 158] on input "text" at bounding box center [311, 164] width 289 height 24
type input "[EMAIL_ADDRESS][DOMAIN_NAME]"
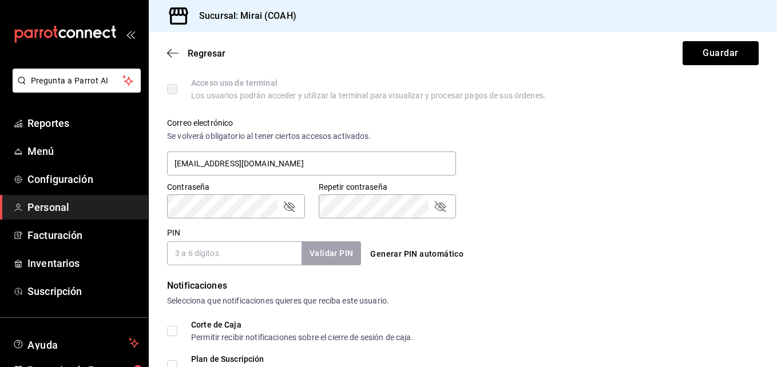
click at [269, 255] on input "PIN" at bounding box center [234, 253] width 134 height 24
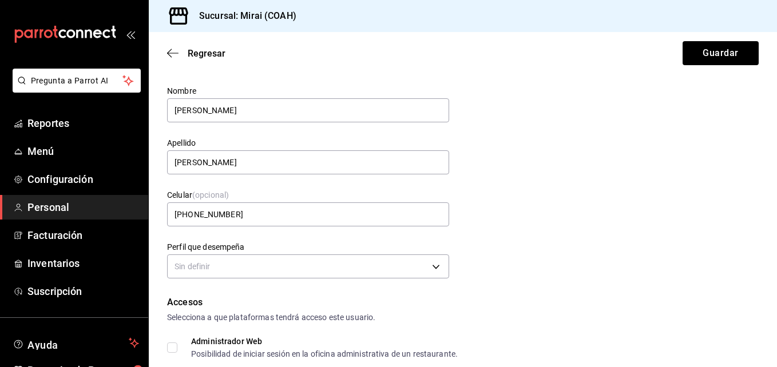
scroll to position [27, 0]
type input "361233"
drag, startPoint x: 765, startPoint y: 71, endPoint x: 666, endPoint y: 79, distance: 99.3
click at [732, 38] on div "Regresar Guardar" at bounding box center [463, 53] width 628 height 42
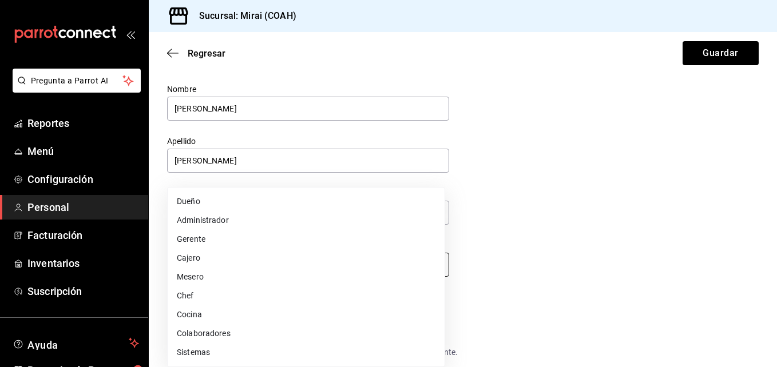
click at [436, 267] on body "Pregunta a Parrot AI Reportes Menú Configuración Personal Facturación Inventari…" at bounding box center [388, 183] width 777 height 367
drag, startPoint x: 773, startPoint y: 168, endPoint x: 777, endPoint y: 230, distance: 61.9
click at [776, 230] on html "Pregunta a Parrot AI Reportes Menú Configuración Personal Facturación Inventari…" at bounding box center [388, 183] width 777 height 367
click at [244, 241] on li "Gerente" at bounding box center [306, 239] width 277 height 19
type input "MANAGER"
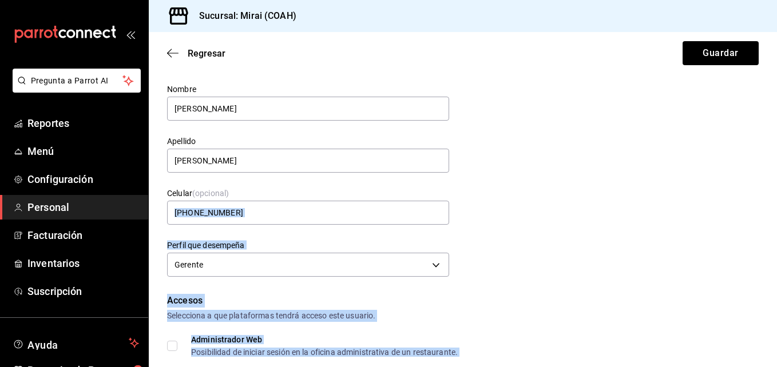
click at [611, 309] on div "Accesos Selecciona a que plataformas tendrá acceso este usuario." at bounding box center [462, 308] width 591 height 28
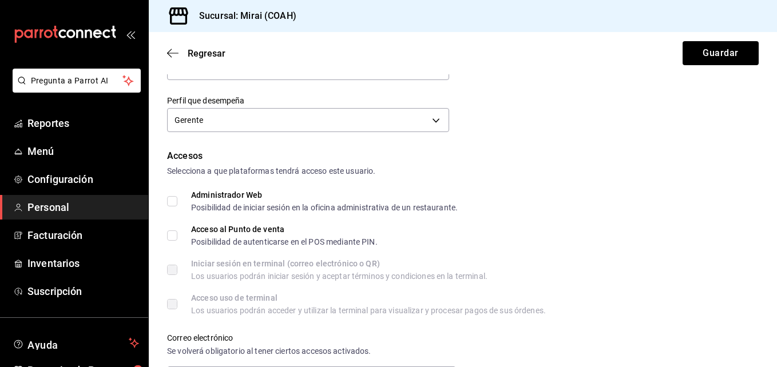
scroll to position [173, 0]
click at [172, 196] on input "Administrador Web Posibilidad de iniciar sesión en la oficina administrativa de…" at bounding box center [172, 200] width 10 height 10
checkbox input "true"
click at [172, 233] on input "Acceso al Punto de venta Posibilidad de autenticarse en el POS mediante PIN." at bounding box center [172, 234] width 10 height 10
checkbox input "true"
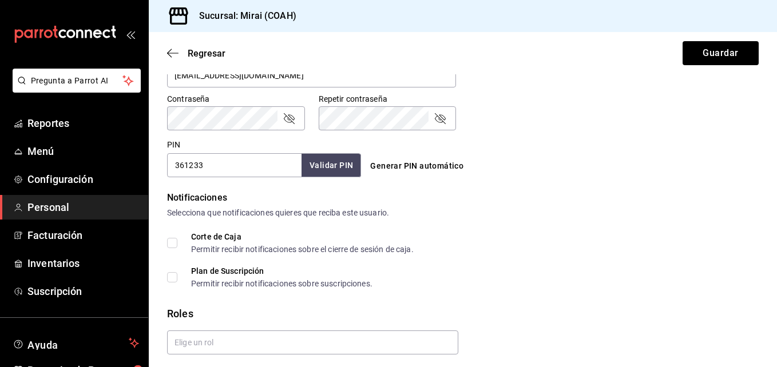
scroll to position [491, 0]
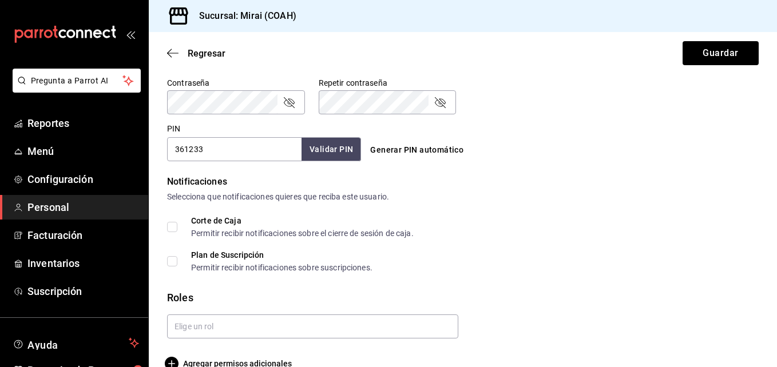
click at [176, 223] on input "Corte de Caja Permitir recibir notificaciones sobre el cierre de sesión de caja." at bounding box center [172, 227] width 10 height 10
checkbox input "true"
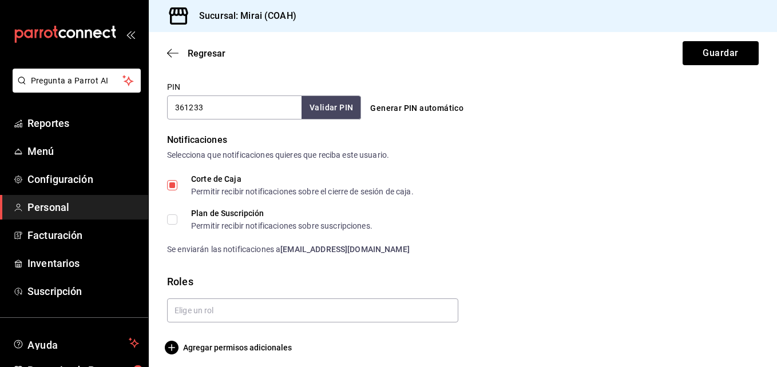
scroll to position [538, 0]
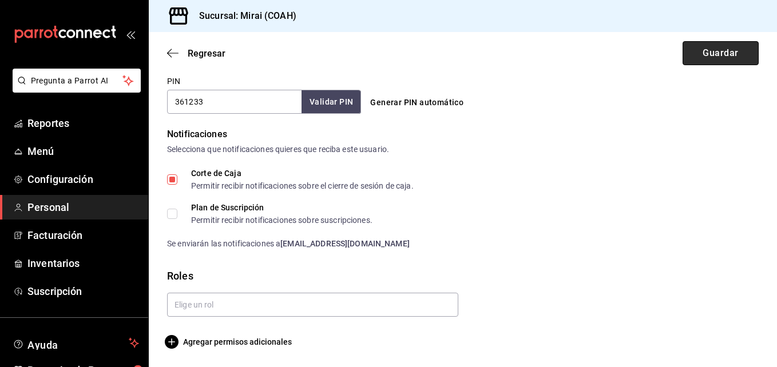
click at [702, 61] on button "Guardar" at bounding box center [720, 53] width 76 height 24
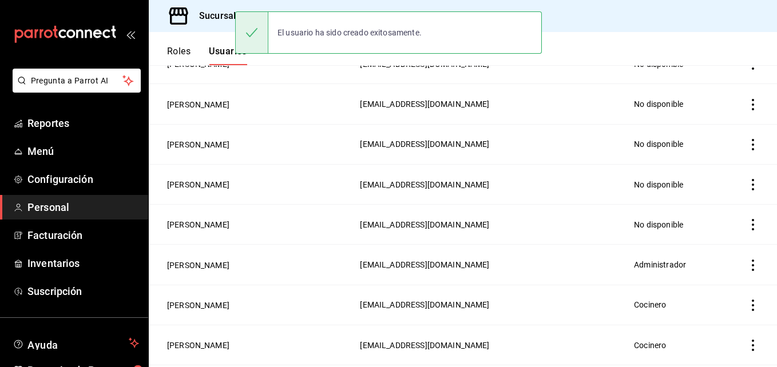
scroll to position [578, 0]
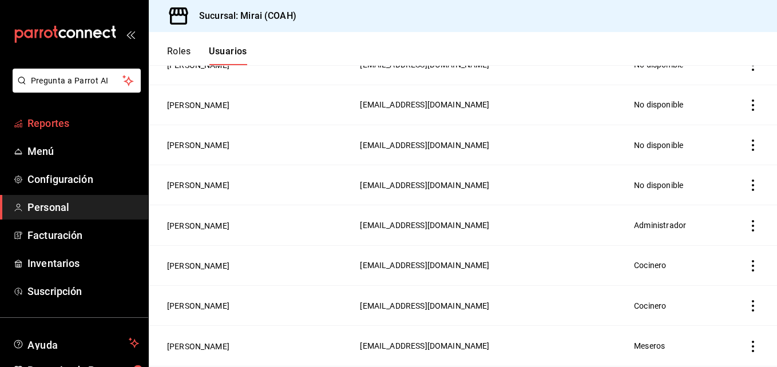
click at [87, 122] on span "Reportes" at bounding box center [83, 123] width 112 height 15
